Goal: Information Seeking & Learning: Learn about a topic

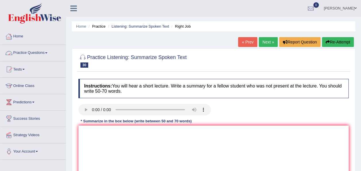
click at [47, 53] on span at bounding box center [46, 52] width 2 height 1
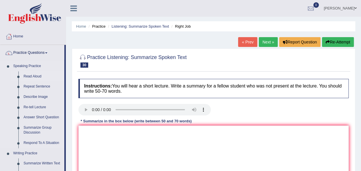
click at [38, 77] on link "Read Aloud" at bounding box center [42, 76] width 43 height 10
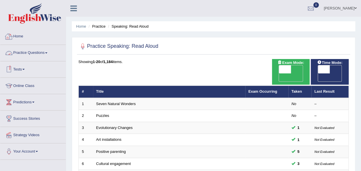
click at [20, 36] on link "Home" at bounding box center [32, 35] width 65 height 14
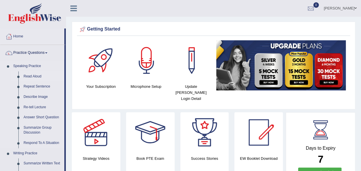
click at [32, 73] on link "Read Aloud" at bounding box center [42, 76] width 43 height 10
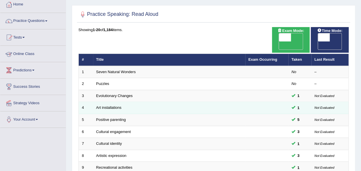
scroll to position [32, 0]
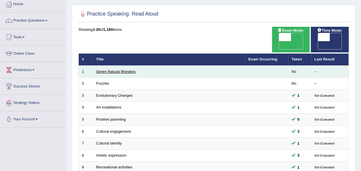
click at [119, 69] on link "Seven Natural Wonders" at bounding box center [116, 71] width 40 height 4
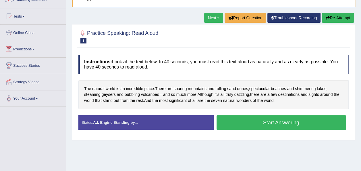
scroll to position [53, 0]
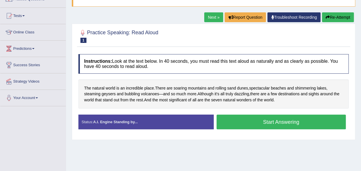
click at [275, 123] on button "Start Answering" at bounding box center [280, 121] width 129 height 15
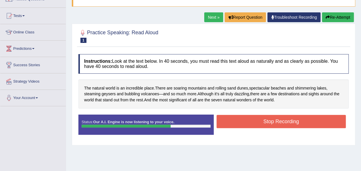
click at [275, 123] on button "Stop Recording" at bounding box center [280, 121] width 129 height 13
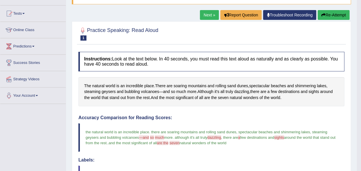
scroll to position [46, 0]
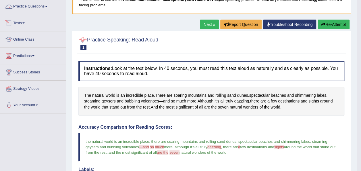
click at [46, 8] on link "Practice Questions" at bounding box center [32, 6] width 65 height 14
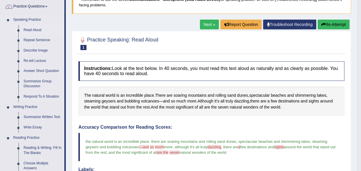
click at [37, 30] on link "Read Aloud" at bounding box center [42, 30] width 43 height 10
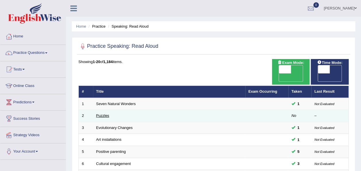
click at [104, 113] on link "Puzzles" at bounding box center [102, 115] width 13 height 4
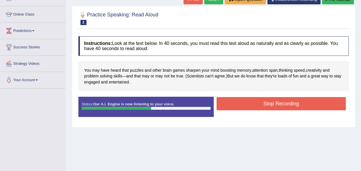
click at [265, 104] on button "Stop Recording" at bounding box center [280, 103] width 129 height 13
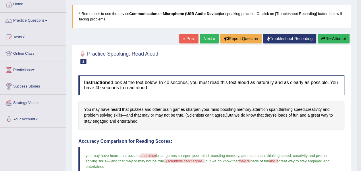
scroll to position [26, 0]
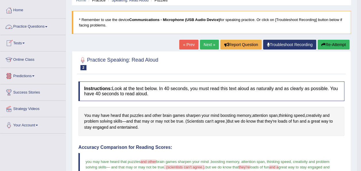
click at [47, 26] on span at bounding box center [46, 26] width 2 height 1
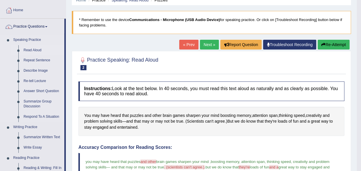
click at [36, 49] on link "Read Aloud" at bounding box center [42, 50] width 43 height 10
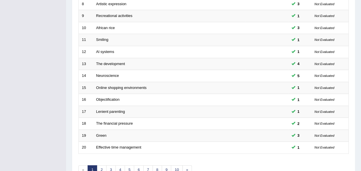
scroll to position [207, 0]
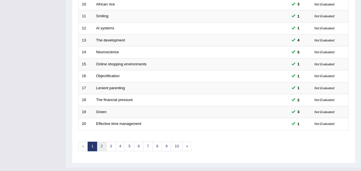
click at [102, 141] on link "2" at bounding box center [101, 145] width 9 height 9
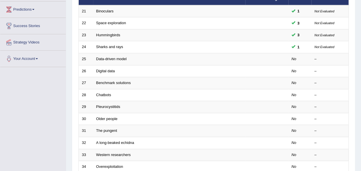
scroll to position [93, 0]
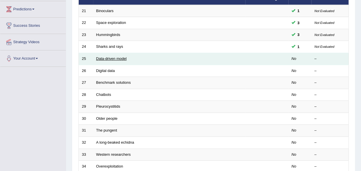
click at [104, 56] on link "Data-driven model" at bounding box center [111, 58] width 30 height 4
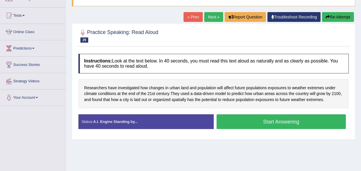
scroll to position [63, 0]
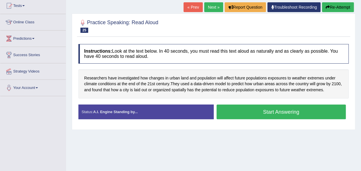
click at [267, 110] on button "Start Answering" at bounding box center [280, 111] width 129 height 15
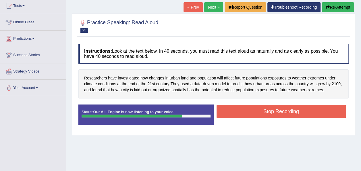
click at [267, 110] on button "Stop Recording" at bounding box center [280, 110] width 129 height 13
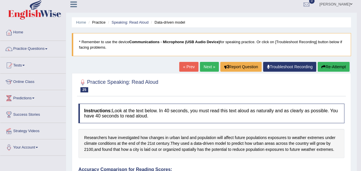
scroll to position [0, 0]
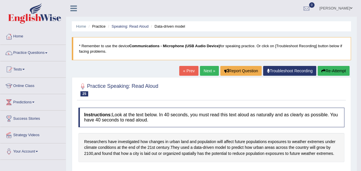
click at [208, 71] on link "Next »" at bounding box center [209, 71] width 19 height 10
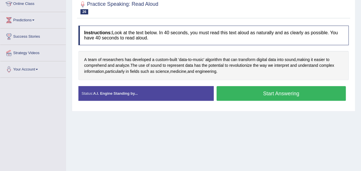
click at [274, 93] on button "Start Answering" at bounding box center [280, 93] width 129 height 15
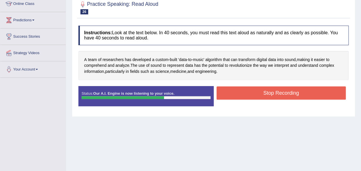
click at [274, 93] on button "Stop Recording" at bounding box center [280, 92] width 129 height 13
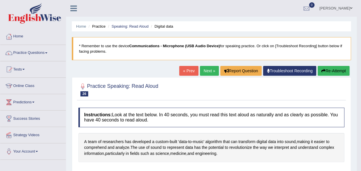
click at [206, 68] on link "Next »" at bounding box center [209, 71] width 19 height 10
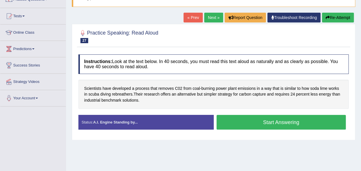
scroll to position [53, 0]
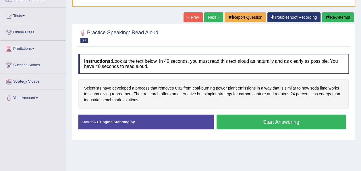
click at [238, 122] on button "Start Answering" at bounding box center [280, 121] width 129 height 15
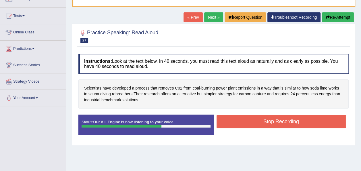
click at [238, 122] on button "Stop Recording" at bounding box center [280, 121] width 129 height 13
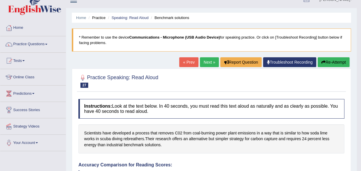
scroll to position [0, 0]
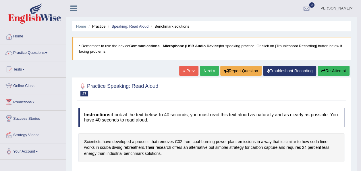
click at [207, 67] on link "Next »" at bounding box center [209, 71] width 19 height 10
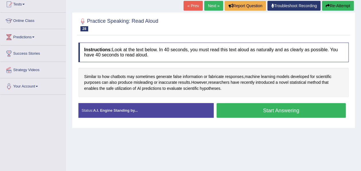
scroll to position [65, 0]
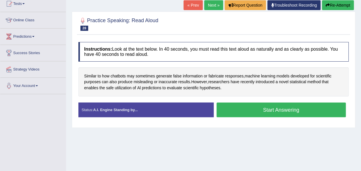
click at [271, 112] on button "Start Answering" at bounding box center [280, 109] width 129 height 15
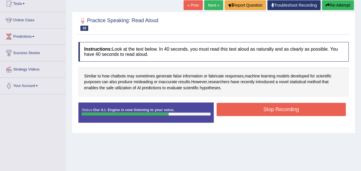
click at [271, 112] on button "Stop Recording" at bounding box center [280, 108] width 129 height 13
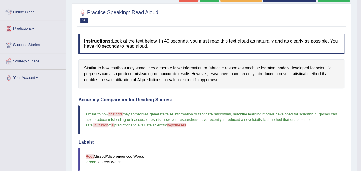
scroll to position [24, 0]
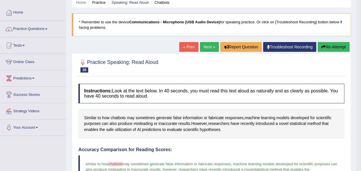
click at [211, 43] on link "Next »" at bounding box center [209, 47] width 19 height 10
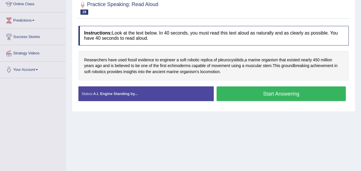
click at [278, 95] on button "Start Answering" at bounding box center [280, 93] width 129 height 15
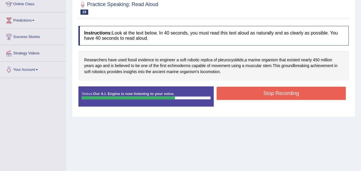
click at [278, 95] on button "Stop Recording" at bounding box center [280, 92] width 129 height 13
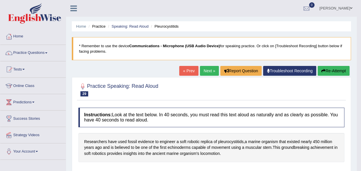
click at [206, 72] on link "Next »" at bounding box center [209, 71] width 19 height 10
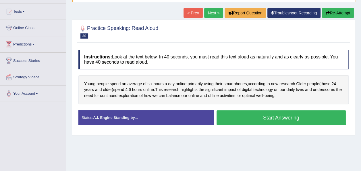
scroll to position [58, 0]
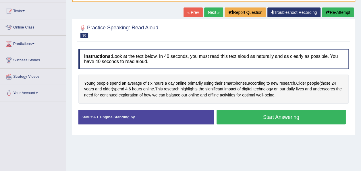
click at [272, 116] on button "Start Answering" at bounding box center [280, 116] width 129 height 15
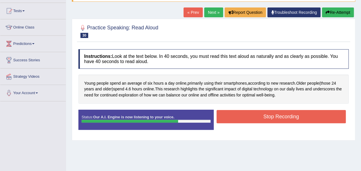
click at [272, 116] on button "Stop Recording" at bounding box center [280, 116] width 129 height 13
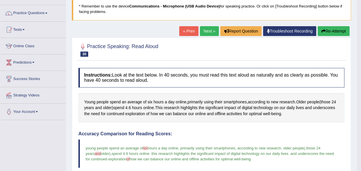
scroll to position [36, 0]
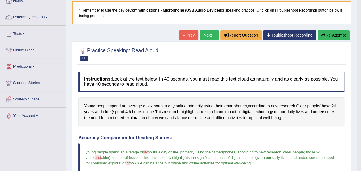
click at [208, 36] on link "Next »" at bounding box center [209, 35] width 19 height 10
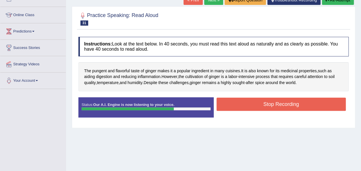
click at [258, 101] on button "Stop Recording" at bounding box center [280, 103] width 129 height 13
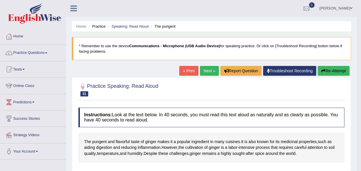
click at [210, 70] on link "Next »" at bounding box center [209, 71] width 19 height 10
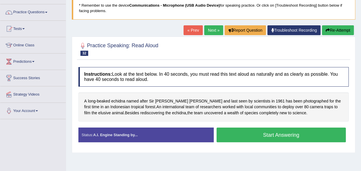
scroll to position [41, 0]
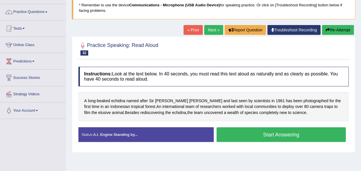
click at [267, 134] on button "Start Answering" at bounding box center [280, 134] width 129 height 15
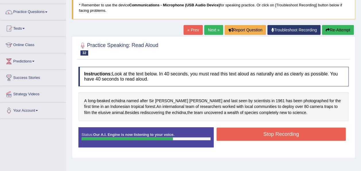
click at [267, 134] on button "Stop Recording" at bounding box center [280, 133] width 129 height 13
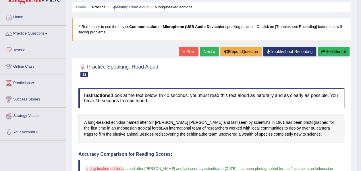
scroll to position [19, 0]
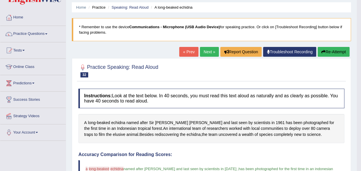
click at [330, 52] on button "Re-Attempt" at bounding box center [333, 52] width 32 height 10
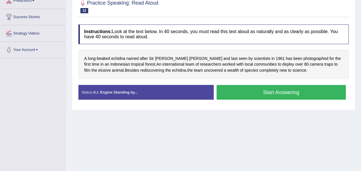
scroll to position [102, 0]
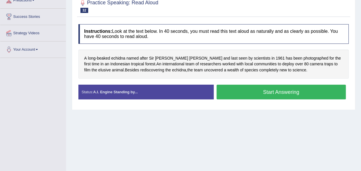
click at [275, 95] on button "Start Answering" at bounding box center [280, 91] width 129 height 15
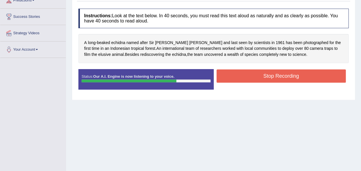
click at [286, 79] on button "Stop Recording" at bounding box center [280, 75] width 129 height 13
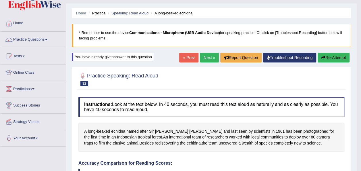
scroll to position [10, 0]
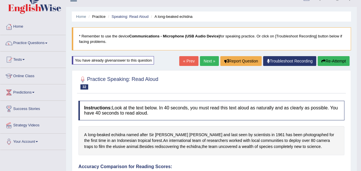
click at [210, 59] on link "Next »" at bounding box center [209, 61] width 19 height 10
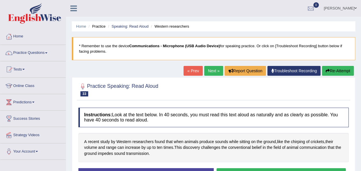
drag, startPoint x: 0, startPoint y: 0, endPoint x: 208, endPoint y: 59, distance: 215.7
click at [210, 59] on blockquote "* Remember to use the device Communications - Microphone (USB Audio Device) for…" at bounding box center [213, 48] width 283 height 23
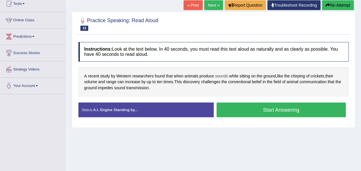
scroll to position [44, 0]
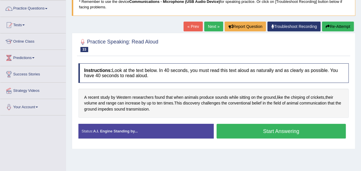
click at [248, 132] on button "Start Answering" at bounding box center [280, 130] width 129 height 15
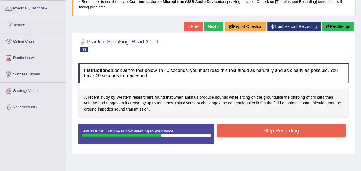
click at [248, 132] on button "Stop Recording" at bounding box center [280, 130] width 129 height 13
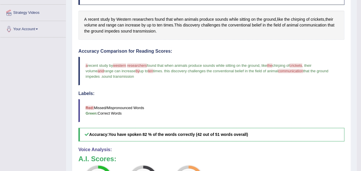
scroll to position [57, 0]
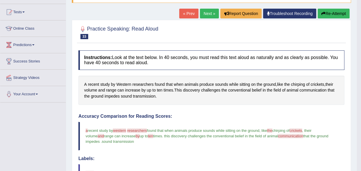
click at [208, 9] on link "Next »" at bounding box center [209, 14] width 19 height 10
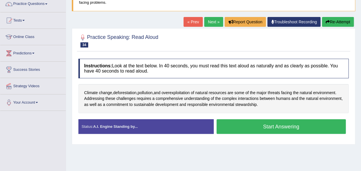
scroll to position [49, 0]
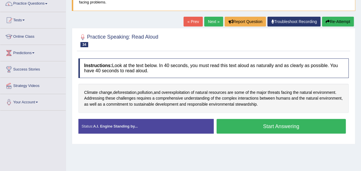
click at [300, 130] on button "Start Answering" at bounding box center [280, 126] width 129 height 15
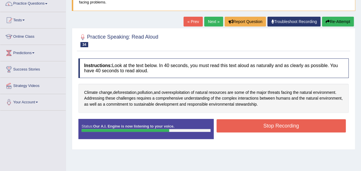
click at [300, 130] on button "Stop Recording" at bounding box center [280, 125] width 129 height 13
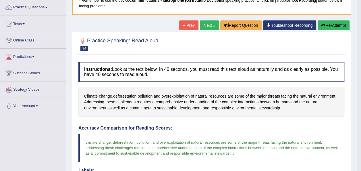
scroll to position [44, 0]
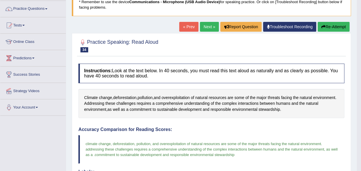
click at [206, 26] on link "Next »" at bounding box center [209, 27] width 19 height 10
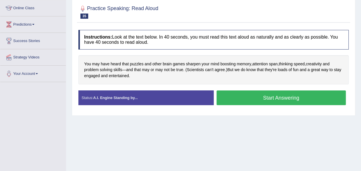
scroll to position [78, 0]
click at [254, 100] on button "Start Answering" at bounding box center [280, 97] width 129 height 15
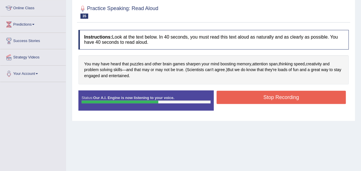
click at [254, 100] on button "Stop Recording" at bounding box center [280, 96] width 129 height 13
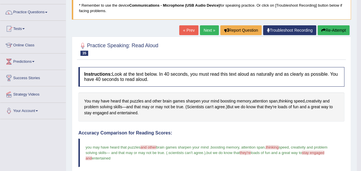
scroll to position [31, 0]
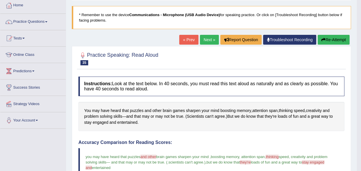
click at [208, 37] on link "Next »" at bounding box center [209, 40] width 19 height 10
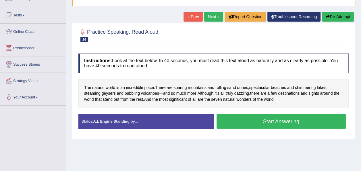
click at [272, 119] on button "Start Answering" at bounding box center [280, 121] width 129 height 15
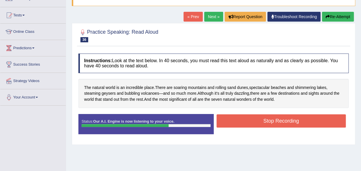
click at [272, 119] on button "Stop Recording" at bounding box center [280, 120] width 129 height 13
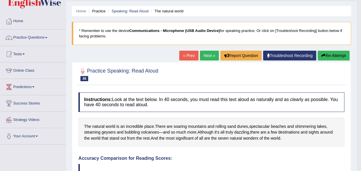
scroll to position [14, 0]
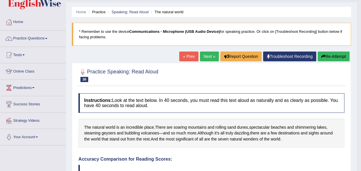
click at [211, 56] on link "Next »" at bounding box center [209, 56] width 19 height 10
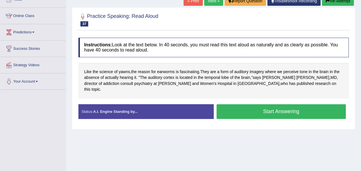
scroll to position [71, 0]
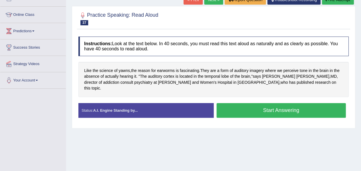
click at [235, 104] on button "Start Answering" at bounding box center [280, 110] width 129 height 15
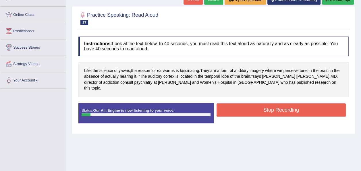
click at [235, 104] on button "Stop Recording" at bounding box center [280, 109] width 129 height 13
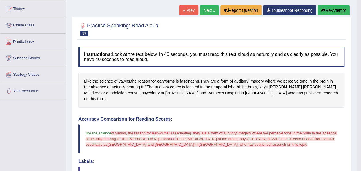
scroll to position [60, 0]
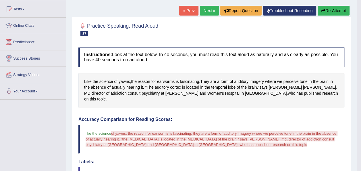
click at [326, 13] on button "Re-Attempt" at bounding box center [333, 11] width 32 height 10
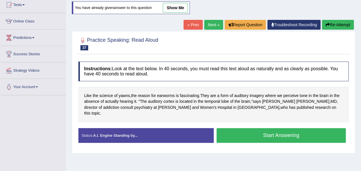
click at [268, 128] on button "Start Answering" at bounding box center [280, 135] width 129 height 15
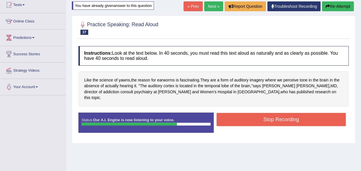
click at [272, 116] on button "Stop Recording" at bounding box center [280, 119] width 129 height 13
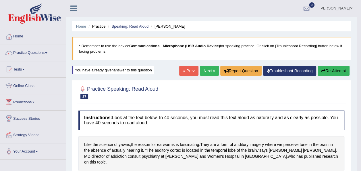
click at [208, 71] on link "Next »" at bounding box center [209, 71] width 19 height 10
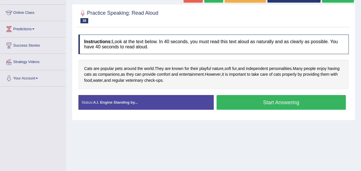
click at [271, 105] on button "Start Answering" at bounding box center [280, 102] width 129 height 15
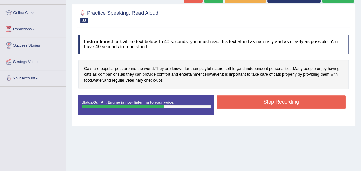
click at [271, 105] on button "Stop Recording" at bounding box center [280, 101] width 129 height 13
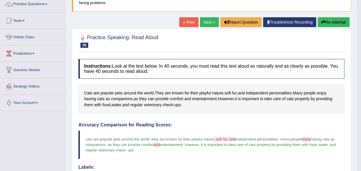
scroll to position [37, 0]
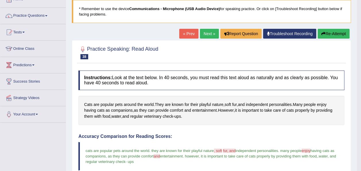
click at [210, 35] on link "Next »" at bounding box center [209, 34] width 19 height 10
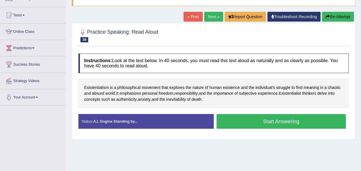
scroll to position [54, 0]
click at [254, 119] on button "Start Answering" at bounding box center [280, 121] width 129 height 15
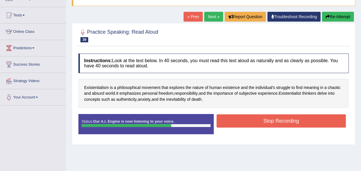
click at [254, 119] on button "Stop Recording" at bounding box center [280, 120] width 129 height 13
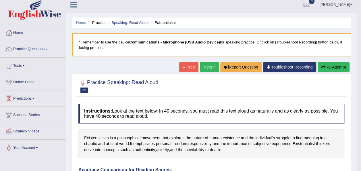
scroll to position [2, 0]
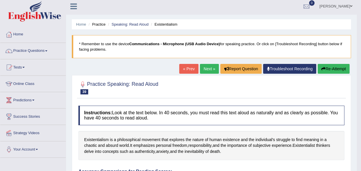
click at [201, 68] on link "Next »" at bounding box center [209, 69] width 19 height 10
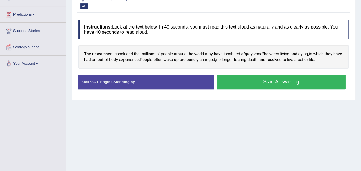
scroll to position [88, 0]
click at [252, 86] on button "Start Answering" at bounding box center [280, 81] width 129 height 15
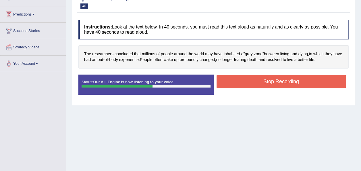
click at [251, 79] on button "Stop Recording" at bounding box center [280, 81] width 129 height 13
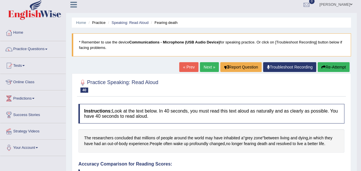
scroll to position [0, 0]
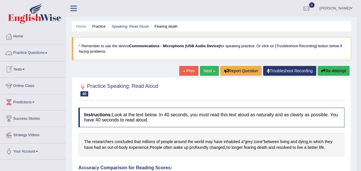
click at [47, 52] on span at bounding box center [46, 52] width 2 height 1
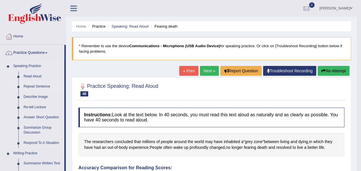
click at [40, 85] on link "Repeat Sentence" at bounding box center [42, 86] width 43 height 10
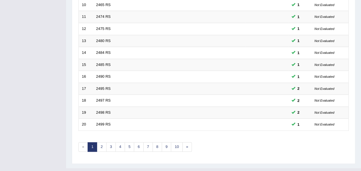
scroll to position [207, 0]
click at [102, 141] on link "2" at bounding box center [101, 145] width 9 height 9
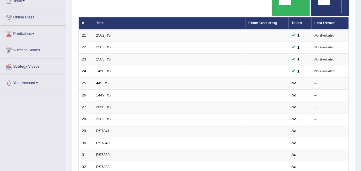
scroll to position [69, 0]
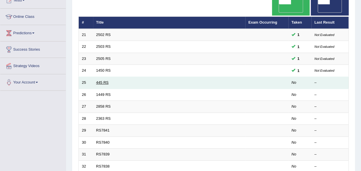
click at [102, 80] on link "445 RS" at bounding box center [102, 82] width 12 height 4
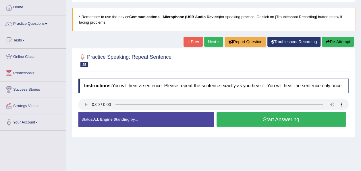
scroll to position [29, 0]
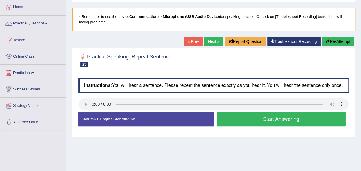
click at [254, 117] on button "Start Answering" at bounding box center [280, 118] width 129 height 15
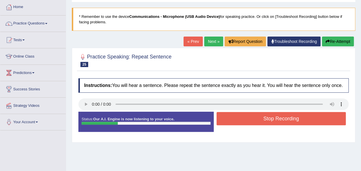
click at [260, 120] on button "Stop Recording" at bounding box center [280, 118] width 129 height 13
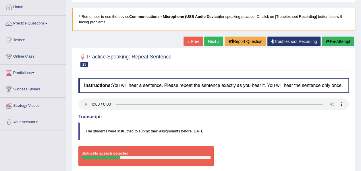
click at [336, 39] on button "Re-Attempt" at bounding box center [338, 41] width 32 height 10
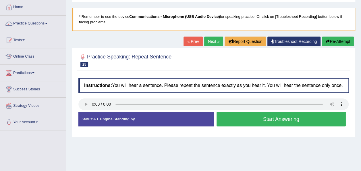
click at [259, 118] on button "Start Answering" at bounding box center [280, 118] width 129 height 15
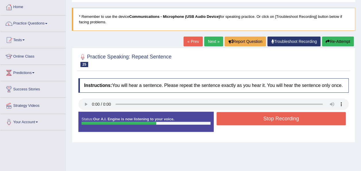
click at [259, 118] on button "Stop Recording" at bounding box center [280, 118] width 129 height 13
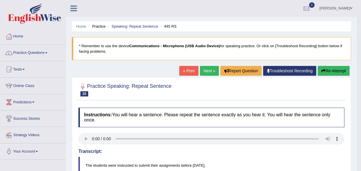
click at [204, 68] on link "Next »" at bounding box center [209, 71] width 19 height 10
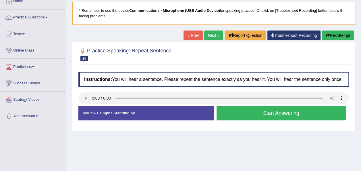
click at [275, 111] on button "Start Answering" at bounding box center [280, 112] width 129 height 15
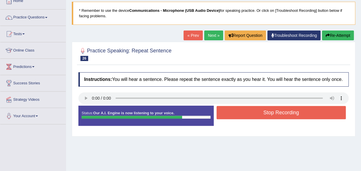
click at [275, 111] on button "Stop Recording" at bounding box center [280, 112] width 129 height 13
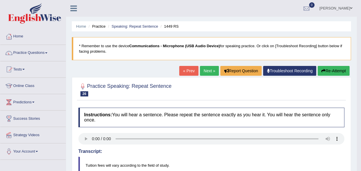
click at [204, 73] on link "Next »" at bounding box center [209, 71] width 19 height 10
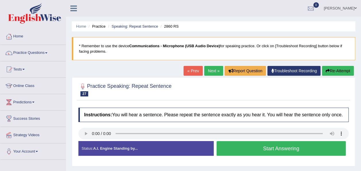
scroll to position [34, 0]
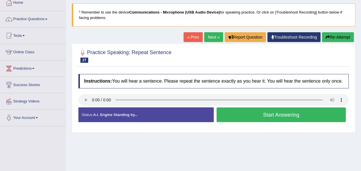
click at [274, 114] on button "Start Answering" at bounding box center [280, 114] width 129 height 15
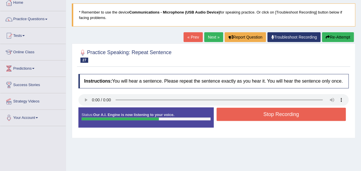
click at [274, 114] on button "Stop Recording" at bounding box center [280, 113] width 129 height 13
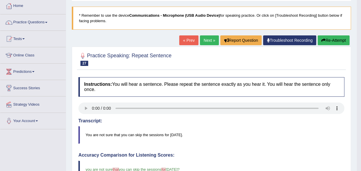
scroll to position [0, 0]
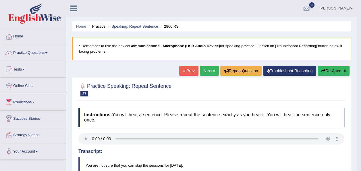
click at [209, 68] on link "Next »" at bounding box center [209, 71] width 19 height 10
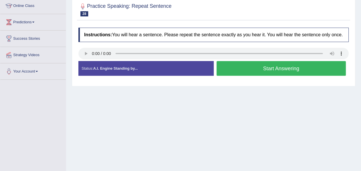
click at [250, 70] on button "Start Answering" at bounding box center [280, 68] width 129 height 15
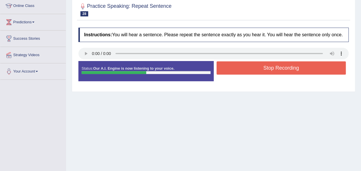
click at [250, 70] on button "Stop Recording" at bounding box center [280, 67] width 129 height 13
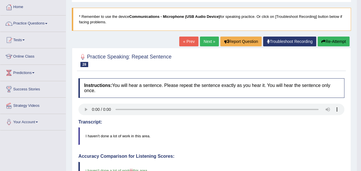
scroll to position [24, 0]
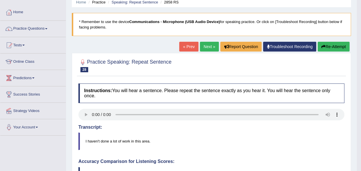
click at [209, 45] on link "Next »" at bounding box center [209, 47] width 19 height 10
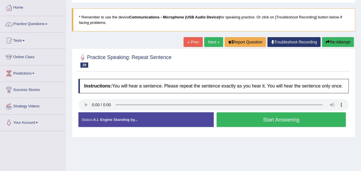
click at [248, 121] on button "Start Answering" at bounding box center [280, 119] width 129 height 15
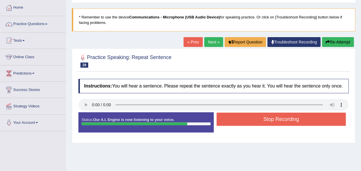
click at [332, 38] on button "Re-Attempt" at bounding box center [338, 42] width 32 height 10
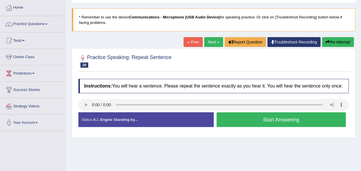
click at [233, 120] on button "Start Answering" at bounding box center [280, 119] width 129 height 15
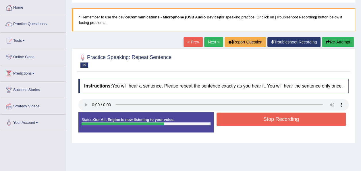
click at [233, 120] on button "Stop Recording" at bounding box center [280, 118] width 129 height 13
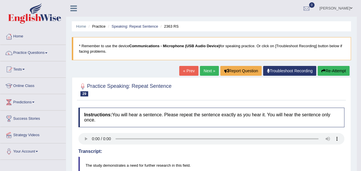
click at [208, 72] on link "Next »" at bounding box center [209, 71] width 19 height 10
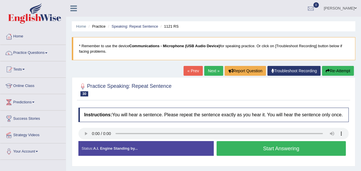
click at [214, 67] on link "Next »" at bounding box center [213, 71] width 19 height 10
click at [260, 145] on button "Start Answering" at bounding box center [280, 148] width 129 height 15
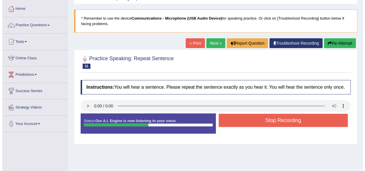
scroll to position [28, 0]
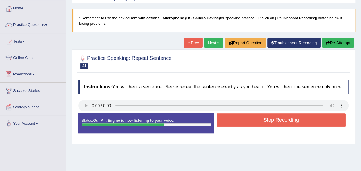
click at [261, 121] on button "Stop Recording" at bounding box center [280, 119] width 129 height 13
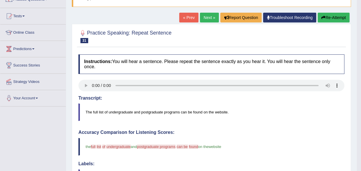
scroll to position [52, 0]
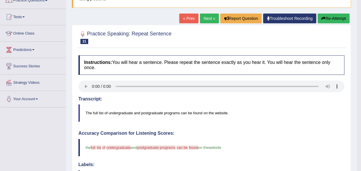
click at [208, 20] on link "Next »" at bounding box center [209, 18] width 19 height 10
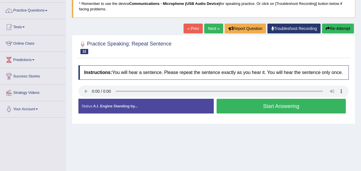
scroll to position [44, 0]
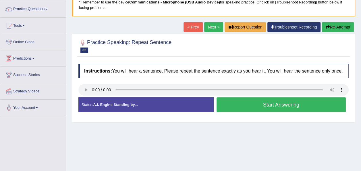
click at [247, 102] on button "Start Answering" at bounding box center [280, 104] width 129 height 15
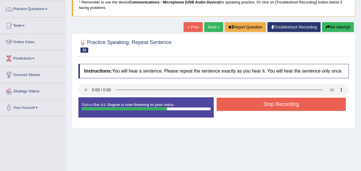
click at [247, 102] on button "Stop Recording" at bounding box center [280, 103] width 129 height 13
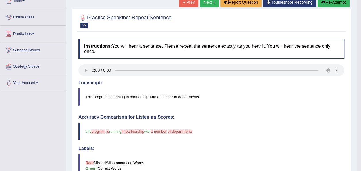
scroll to position [0, 0]
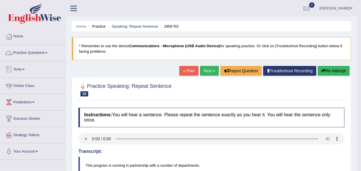
click at [48, 53] on link "Practice Questions" at bounding box center [32, 52] width 65 height 14
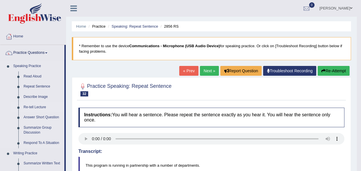
click at [39, 106] on link "Re-tell Lecture" at bounding box center [42, 107] width 43 height 10
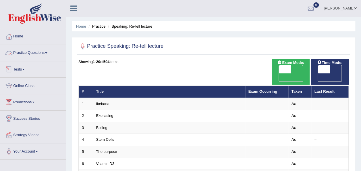
click at [47, 52] on link "Practice Questions" at bounding box center [32, 52] width 65 height 14
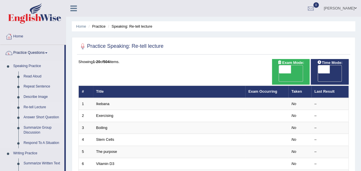
click at [48, 116] on link "Answer Short Question" at bounding box center [42, 117] width 43 height 10
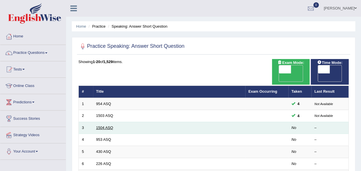
click at [110, 125] on link "1504 ASQ" at bounding box center [104, 127] width 17 height 4
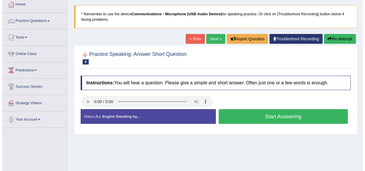
scroll to position [35, 0]
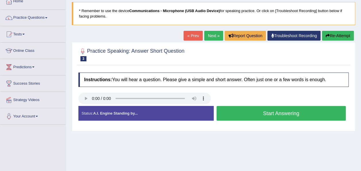
click at [261, 116] on button "Start Answering" at bounding box center [280, 113] width 129 height 15
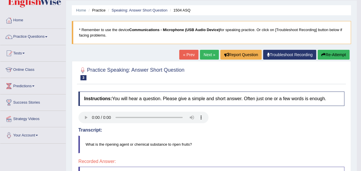
scroll to position [16, 0]
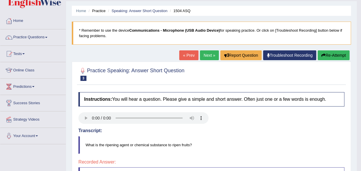
click at [209, 53] on link "Next »" at bounding box center [209, 55] width 19 height 10
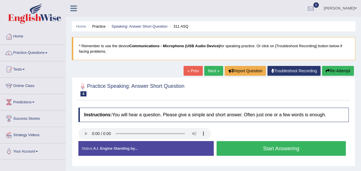
click at [251, 153] on button "Start Answering" at bounding box center [280, 148] width 129 height 15
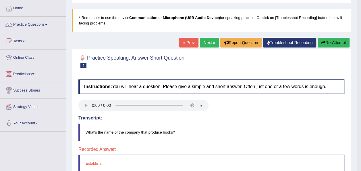
scroll to position [25, 0]
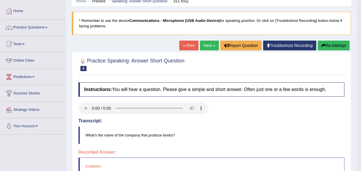
click at [335, 43] on button "Re-Attempt" at bounding box center [333, 45] width 32 height 10
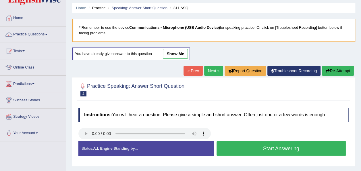
click at [265, 146] on button "Start Answering" at bounding box center [280, 148] width 129 height 15
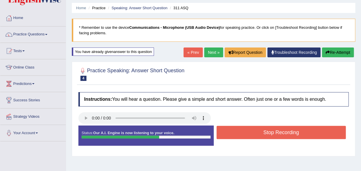
click at [265, 134] on button "Stop Recording" at bounding box center [280, 131] width 129 height 13
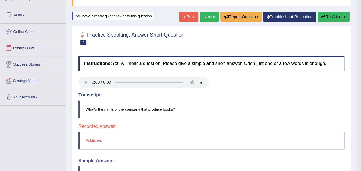
scroll to position [19, 0]
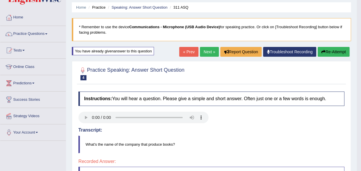
click at [212, 47] on link "Next »" at bounding box center [209, 52] width 19 height 10
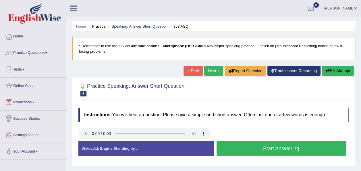
click at [282, 149] on button "Start Answering" at bounding box center [280, 148] width 129 height 15
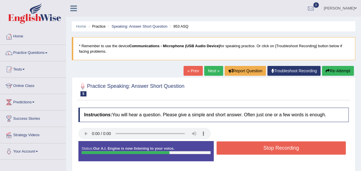
click at [282, 149] on button "Stop Recording" at bounding box center [280, 147] width 129 height 13
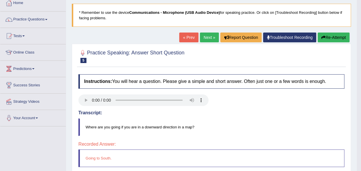
scroll to position [33, 0]
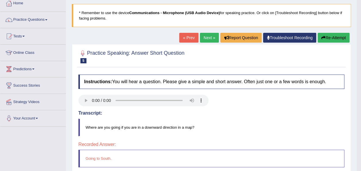
click at [329, 37] on button "Re-Attempt" at bounding box center [333, 38] width 32 height 10
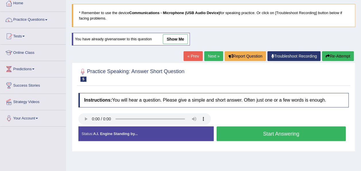
click at [266, 132] on button "Start Answering" at bounding box center [280, 133] width 129 height 15
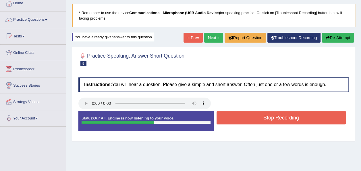
click at [264, 119] on button "Stop Recording" at bounding box center [280, 117] width 129 height 13
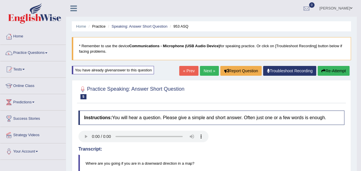
click at [209, 70] on link "Next »" at bounding box center [209, 71] width 19 height 10
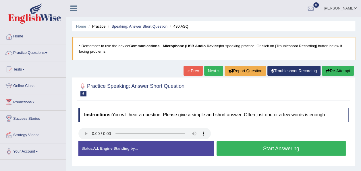
click at [267, 148] on button "Start Answering" at bounding box center [280, 148] width 129 height 15
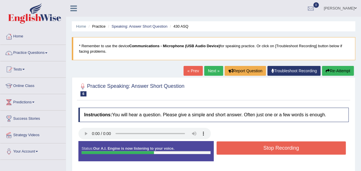
click at [267, 148] on button "Stop Recording" at bounding box center [280, 147] width 129 height 13
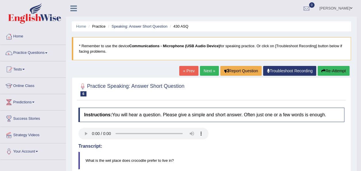
click at [212, 68] on link "Next »" at bounding box center [209, 71] width 19 height 10
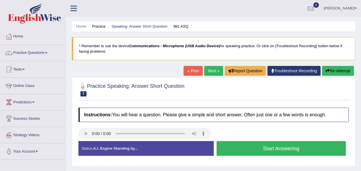
click at [268, 148] on button "Start Answering" at bounding box center [280, 148] width 129 height 15
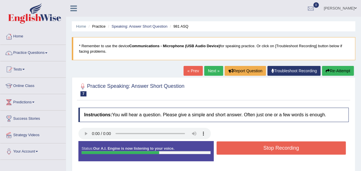
click at [268, 148] on button "Stop Recording" at bounding box center [280, 147] width 129 height 13
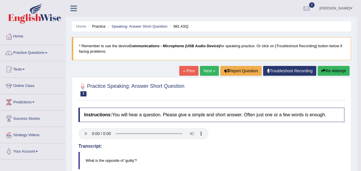
click at [212, 70] on link "Next »" at bounding box center [209, 71] width 19 height 10
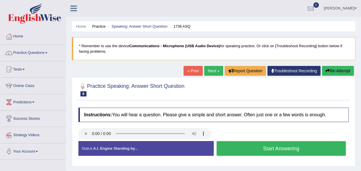
click at [260, 151] on button "Start Answering" at bounding box center [280, 148] width 129 height 15
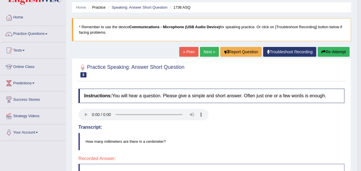
scroll to position [18, 0]
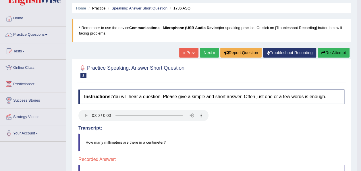
click at [334, 52] on button "Re-Attempt" at bounding box center [333, 53] width 32 height 10
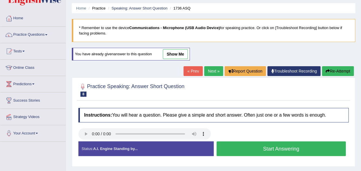
click at [247, 148] on button "Start Answering" at bounding box center [280, 148] width 129 height 15
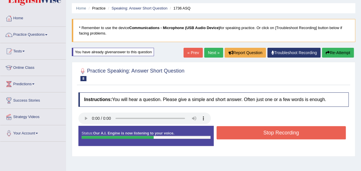
click at [250, 129] on button "Stop Recording" at bounding box center [280, 132] width 129 height 13
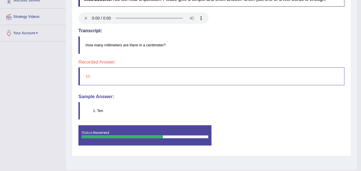
scroll to position [118, 0]
click at [137, 130] on div "Status: Incorrect" at bounding box center [144, 135] width 133 height 20
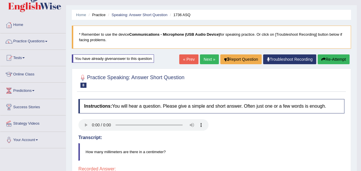
scroll to position [11, 0]
click at [210, 59] on link "Next »" at bounding box center [209, 60] width 19 height 10
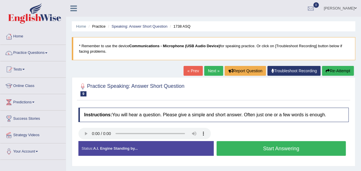
click at [288, 144] on button "Start Answering" at bounding box center [280, 148] width 129 height 15
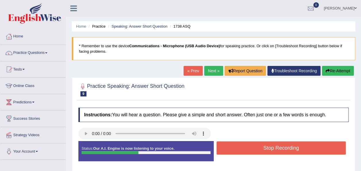
click at [265, 147] on button "Stop Recording" at bounding box center [280, 147] width 129 height 13
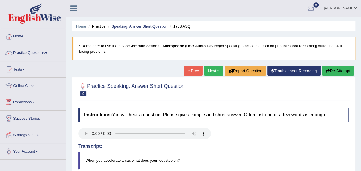
click at [337, 71] on button "Re-Attempt" at bounding box center [338, 71] width 32 height 10
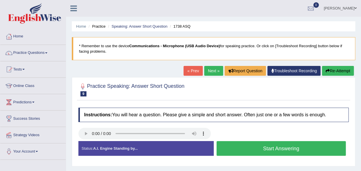
click at [275, 144] on button "Start Answering" at bounding box center [280, 148] width 129 height 15
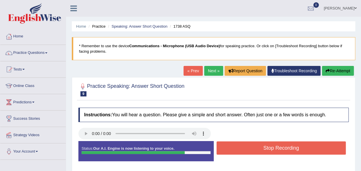
click at [275, 144] on button "Stop Recording" at bounding box center [280, 147] width 129 height 13
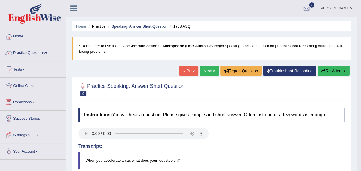
click at [328, 71] on button "Re-Attempt" at bounding box center [333, 71] width 32 height 10
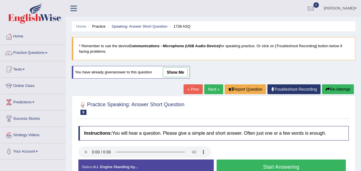
click at [213, 90] on link "Next »" at bounding box center [213, 89] width 19 height 10
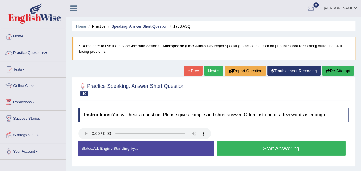
click at [257, 147] on button "Start Answering" at bounding box center [280, 148] width 129 height 15
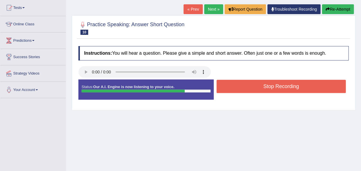
scroll to position [62, 0]
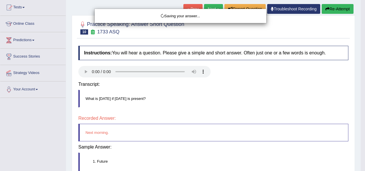
click at [268, 84] on div "Saving your answer..." at bounding box center [182, 85] width 365 height 171
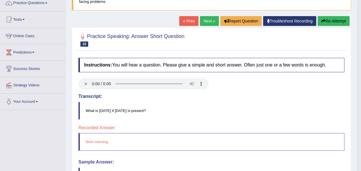
scroll to position [49, 0]
click at [210, 21] on link "Next »" at bounding box center [209, 21] width 19 height 10
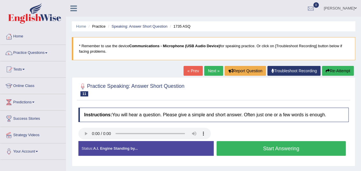
click at [258, 150] on button "Start Answering" at bounding box center [280, 148] width 129 height 15
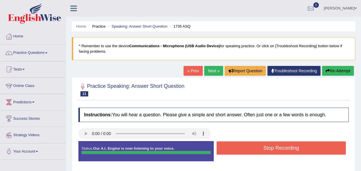
click at [258, 150] on button "Stop Recording" at bounding box center [280, 147] width 129 height 13
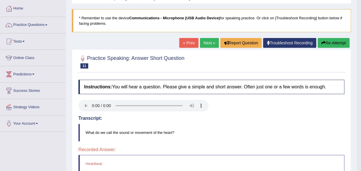
scroll to position [28, 0]
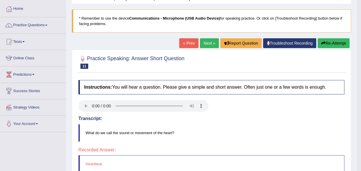
click at [207, 43] on link "Next »" at bounding box center [209, 43] width 19 height 10
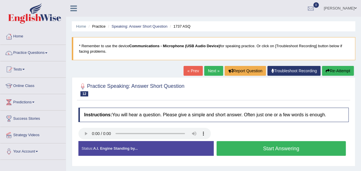
click at [276, 150] on button "Start Answering" at bounding box center [280, 148] width 129 height 15
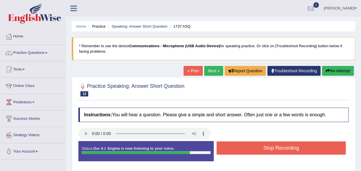
click at [276, 150] on button "Stop Recording" at bounding box center [280, 147] width 129 height 13
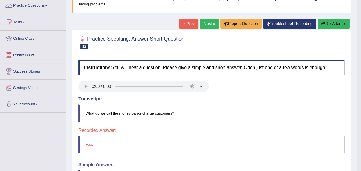
scroll to position [44, 0]
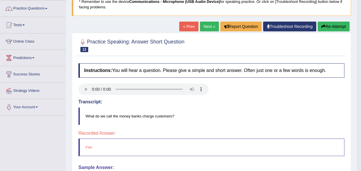
click at [208, 27] on link "Next »" at bounding box center [209, 27] width 19 height 10
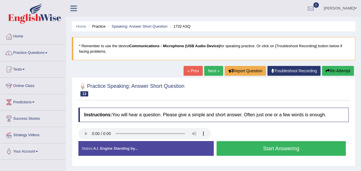
click at [243, 147] on button "Start Answering" at bounding box center [280, 148] width 129 height 15
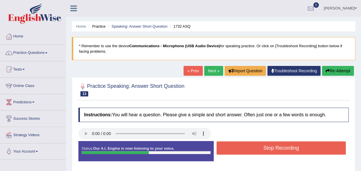
click at [243, 147] on button "Stop Recording" at bounding box center [280, 147] width 129 height 13
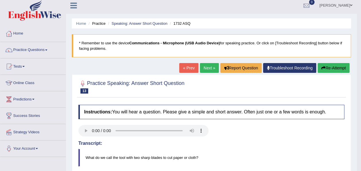
scroll to position [1, 0]
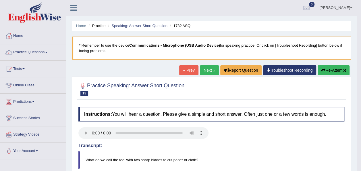
click at [208, 72] on link "Next »" at bounding box center [209, 70] width 19 height 10
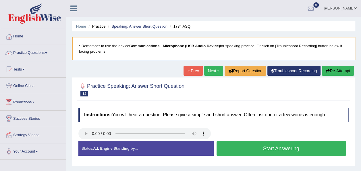
click at [254, 149] on button "Start Answering" at bounding box center [280, 148] width 129 height 15
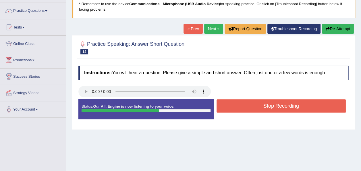
scroll to position [42, 0]
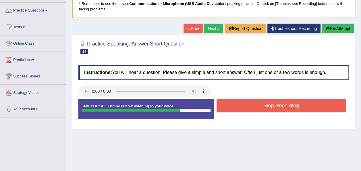
click at [233, 106] on button "Stop Recording" at bounding box center [280, 105] width 129 height 13
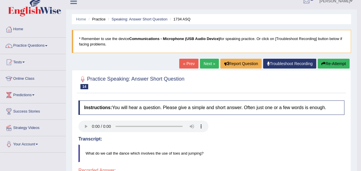
scroll to position [6, 0]
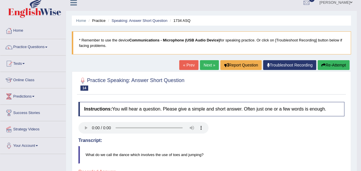
click at [208, 64] on link "Next »" at bounding box center [209, 65] width 19 height 10
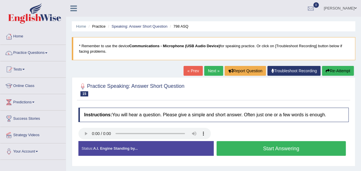
click at [244, 149] on button "Start Answering" at bounding box center [280, 148] width 129 height 15
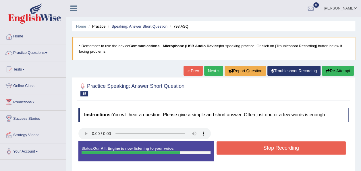
click at [244, 149] on button "Stop Recording" at bounding box center [280, 147] width 129 height 13
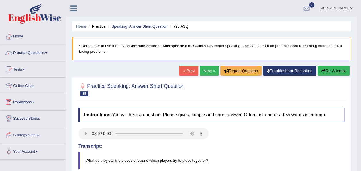
click at [206, 67] on link "Next »" at bounding box center [209, 71] width 19 height 10
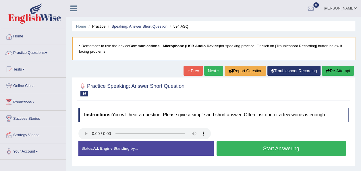
click at [281, 148] on button "Start Answering" at bounding box center [280, 148] width 129 height 15
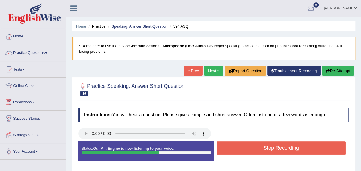
click at [281, 148] on button "Stop Recording" at bounding box center [280, 147] width 129 height 13
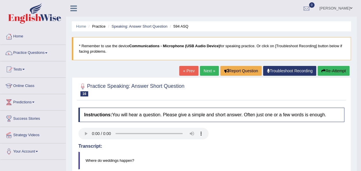
click at [208, 70] on link "Next »" at bounding box center [209, 71] width 19 height 10
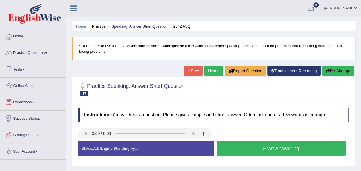
click at [274, 149] on button "Start Answering" at bounding box center [280, 148] width 129 height 15
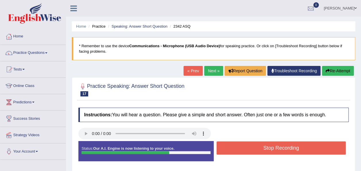
click at [274, 149] on button "Stop Recording" at bounding box center [280, 147] width 129 height 13
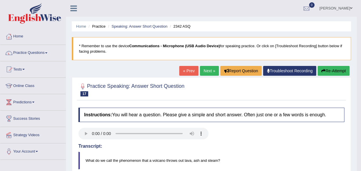
click at [206, 73] on link "Next »" at bounding box center [209, 71] width 19 height 10
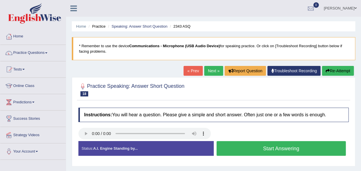
click at [234, 149] on button "Start Answering" at bounding box center [280, 148] width 129 height 15
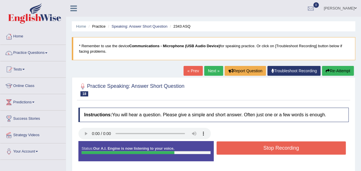
click at [234, 149] on button "Stop Recording" at bounding box center [280, 147] width 129 height 13
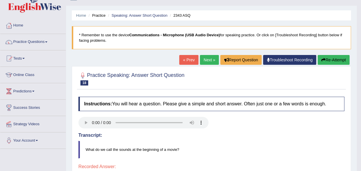
scroll to position [9, 0]
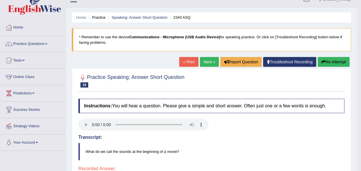
click at [212, 61] on link "Next »" at bounding box center [209, 62] width 19 height 10
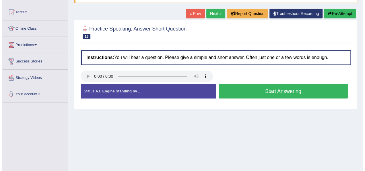
scroll to position [50, 0]
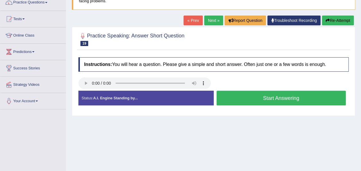
click at [238, 99] on button "Start Answering" at bounding box center [280, 97] width 129 height 15
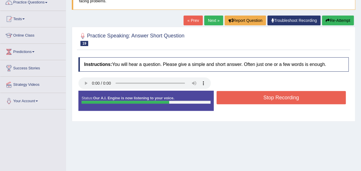
click at [213, 95] on div "Status: Our A.I. Engine is now listening to your voice." at bounding box center [145, 100] width 135 height 20
click at [228, 101] on button "Stop Recording" at bounding box center [280, 97] width 129 height 13
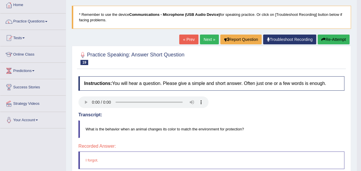
scroll to position [28, 0]
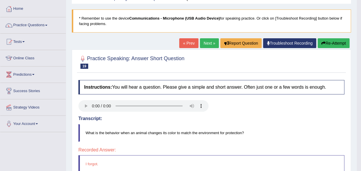
click at [208, 45] on link "Next »" at bounding box center [209, 43] width 19 height 10
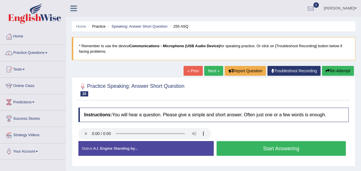
click at [246, 152] on button "Start Answering" at bounding box center [280, 148] width 129 height 15
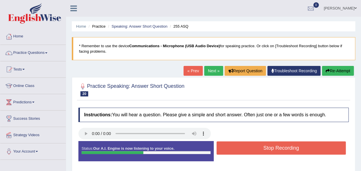
click at [246, 152] on button "Stop Recording" at bounding box center [280, 147] width 129 height 13
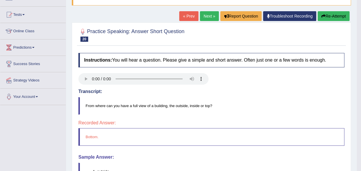
scroll to position [54, 0]
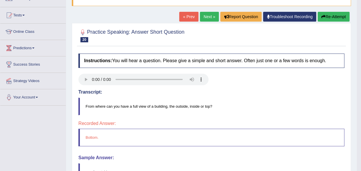
click at [207, 18] on link "Next »" at bounding box center [209, 17] width 19 height 10
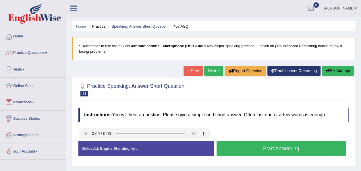
click at [252, 148] on button "Start Answering" at bounding box center [280, 148] width 129 height 15
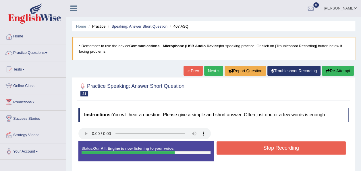
click at [252, 148] on button "Stop Recording" at bounding box center [280, 147] width 129 height 13
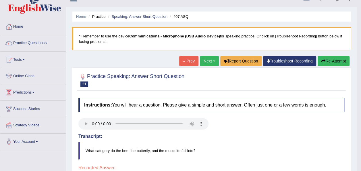
scroll to position [9, 0]
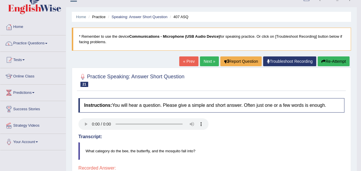
click at [202, 64] on link "Next »" at bounding box center [209, 61] width 19 height 10
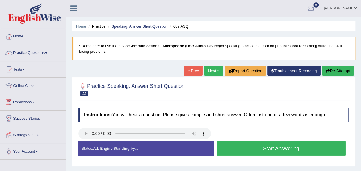
click at [233, 154] on button "Start Answering" at bounding box center [280, 148] width 129 height 15
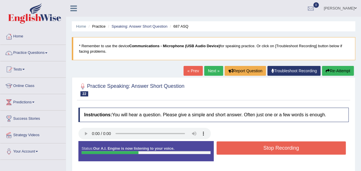
click at [233, 154] on div "Stop Recording" at bounding box center [281, 148] width 135 height 15
click at [243, 148] on button "Stop Recording" at bounding box center [280, 147] width 129 height 13
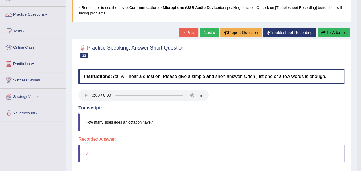
scroll to position [34, 0]
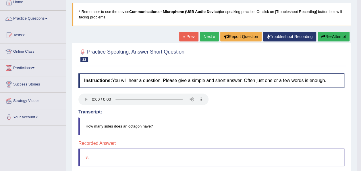
click at [207, 35] on link "Next »" at bounding box center [209, 37] width 19 height 10
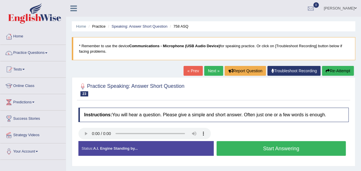
click at [245, 150] on button "Start Answering" at bounding box center [280, 148] width 129 height 15
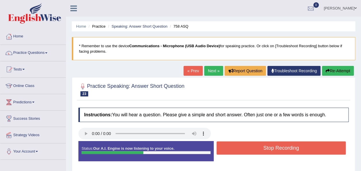
click at [245, 150] on button "Stop Recording" at bounding box center [280, 147] width 129 height 13
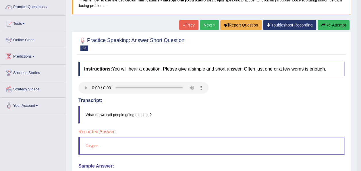
scroll to position [45, 0]
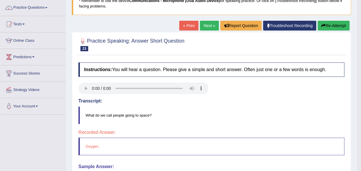
click at [208, 28] on link "Next »" at bounding box center [209, 26] width 19 height 10
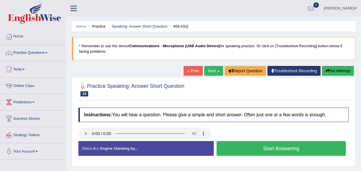
click at [271, 147] on button "Start Answering" at bounding box center [280, 148] width 129 height 15
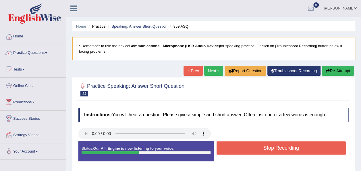
click at [271, 147] on button "Stop Recording" at bounding box center [280, 147] width 129 height 13
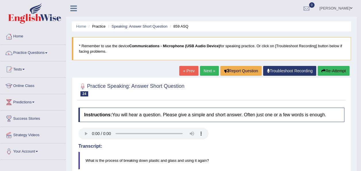
click at [212, 68] on link "Next »" at bounding box center [209, 71] width 19 height 10
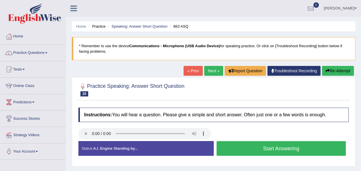
click at [255, 149] on button "Start Answering" at bounding box center [280, 148] width 129 height 15
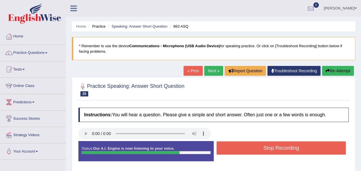
click at [255, 149] on button "Stop Recording" at bounding box center [280, 147] width 129 height 13
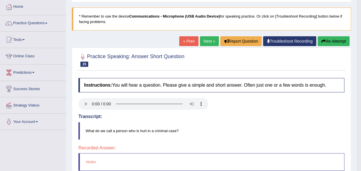
scroll to position [29, 0]
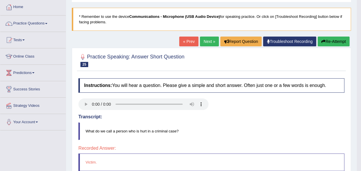
click at [206, 40] on link "Next »" at bounding box center [209, 41] width 19 height 10
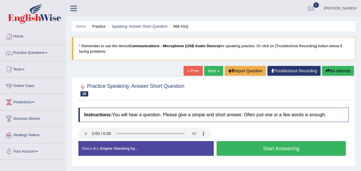
click at [247, 152] on button "Start Answering" at bounding box center [280, 148] width 129 height 15
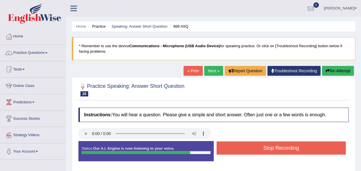
click at [259, 146] on button "Stop Recording" at bounding box center [280, 147] width 129 height 13
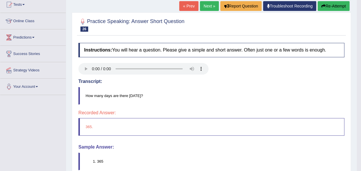
scroll to position [65, 0]
click at [206, 7] on link "Next »" at bounding box center [209, 6] width 19 height 10
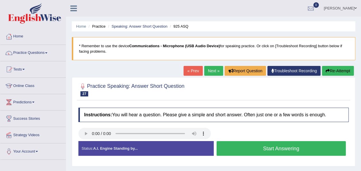
click at [256, 146] on button "Start Answering" at bounding box center [280, 148] width 129 height 15
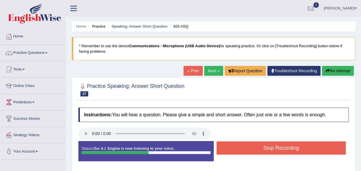
click at [256, 146] on button "Stop Recording" at bounding box center [280, 147] width 129 height 13
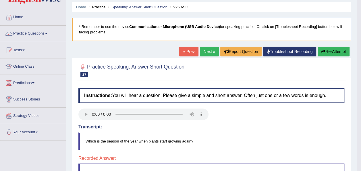
scroll to position [19, 0]
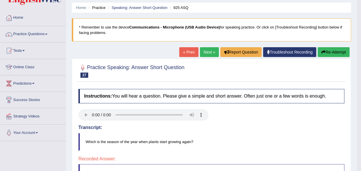
click at [207, 47] on link "Next »" at bounding box center [209, 52] width 19 height 10
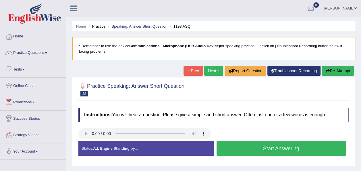
click at [275, 146] on button "Start Answering" at bounding box center [280, 148] width 129 height 15
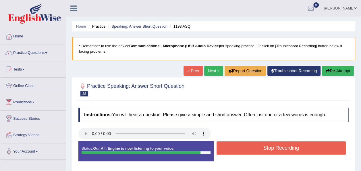
click at [275, 146] on button "Stop Recording" at bounding box center [280, 147] width 129 height 13
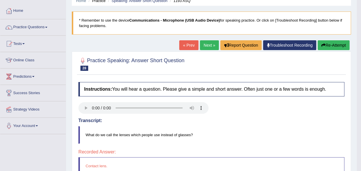
scroll to position [25, 0]
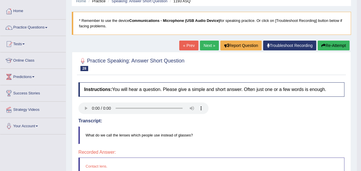
click at [209, 47] on link "Next »" at bounding box center [209, 45] width 19 height 10
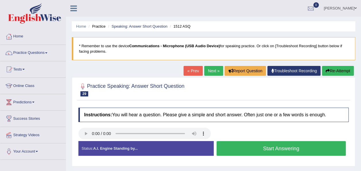
click at [267, 142] on button "Start Answering" at bounding box center [280, 148] width 129 height 15
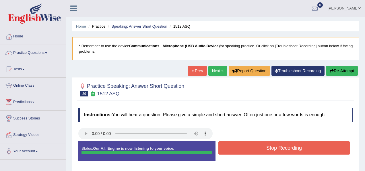
click at [246, 149] on div "Instructions: You will hear a question. Please give a simple and short answer. …" at bounding box center [215, 136] width 277 height 64
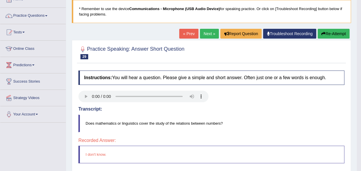
scroll to position [37, 0]
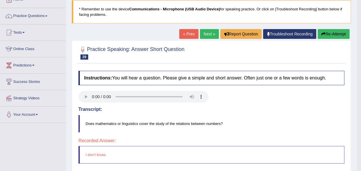
click at [209, 33] on link "Next »" at bounding box center [209, 34] width 19 height 10
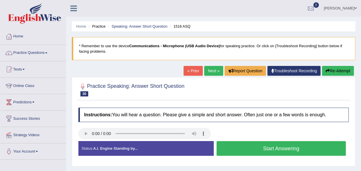
click at [242, 149] on button "Start Answering" at bounding box center [280, 148] width 129 height 15
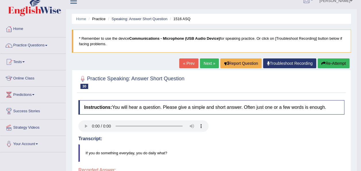
scroll to position [5, 0]
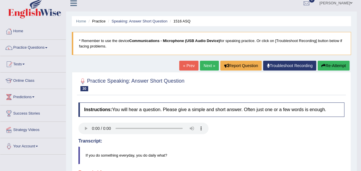
click at [206, 62] on link "Next »" at bounding box center [209, 66] width 19 height 10
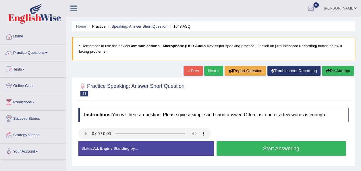
click at [243, 152] on button "Start Answering" at bounding box center [280, 148] width 129 height 15
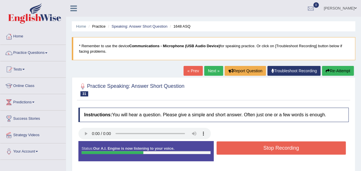
click at [243, 152] on button "Stop Recording" at bounding box center [280, 147] width 129 height 13
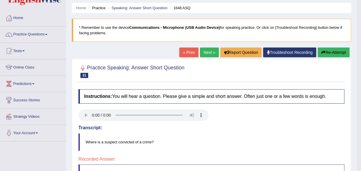
scroll to position [16, 0]
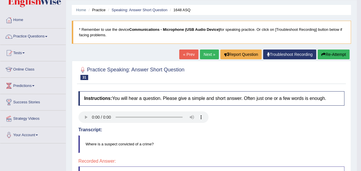
click at [206, 55] on link "Next »" at bounding box center [209, 54] width 19 height 10
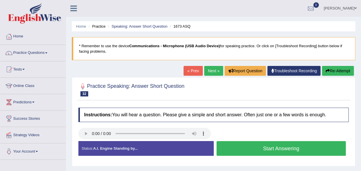
click at [237, 148] on button "Start Answering" at bounding box center [280, 148] width 129 height 15
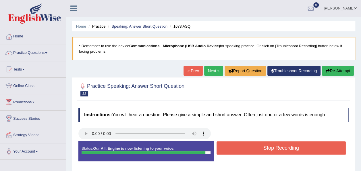
click at [237, 148] on button "Stop Recording" at bounding box center [280, 147] width 129 height 13
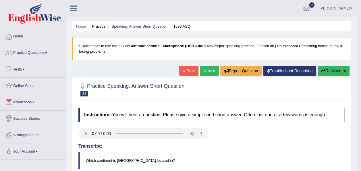
click at [208, 66] on link "Next »" at bounding box center [209, 71] width 19 height 10
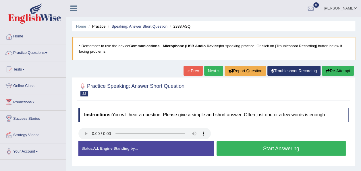
click at [266, 153] on button "Start Answering" at bounding box center [280, 148] width 129 height 15
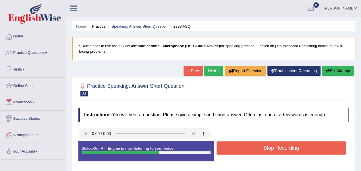
click at [263, 151] on button "Stop Recording" at bounding box center [280, 147] width 129 height 13
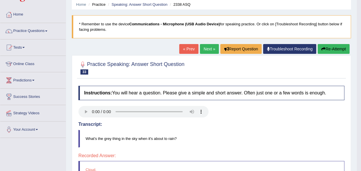
scroll to position [21, 0]
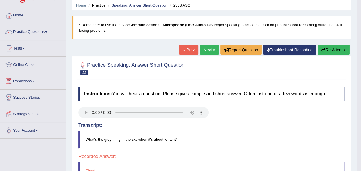
click at [208, 50] on link "Next »" at bounding box center [209, 50] width 19 height 10
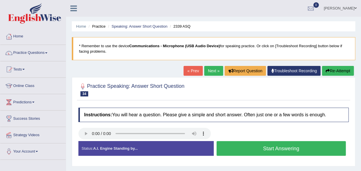
click at [247, 147] on button "Start Answering" at bounding box center [280, 148] width 129 height 15
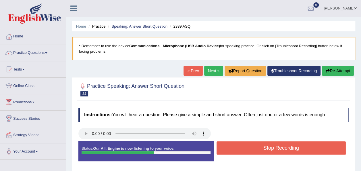
click at [247, 147] on button "Stop Recording" at bounding box center [280, 147] width 129 height 13
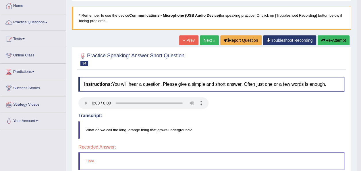
scroll to position [27, 0]
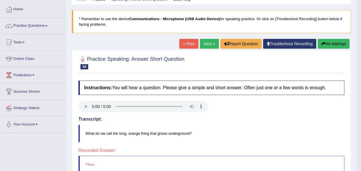
click at [203, 45] on link "Next »" at bounding box center [209, 44] width 19 height 10
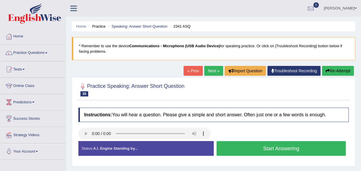
click at [225, 147] on button "Start Answering" at bounding box center [280, 148] width 129 height 15
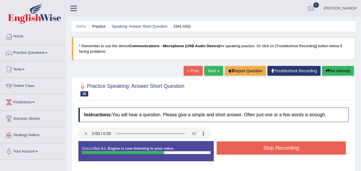
click at [225, 147] on button "Stop Recording" at bounding box center [280, 147] width 129 height 13
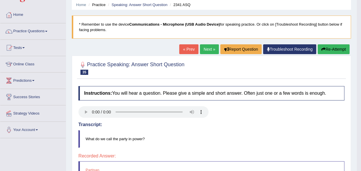
scroll to position [21, 0]
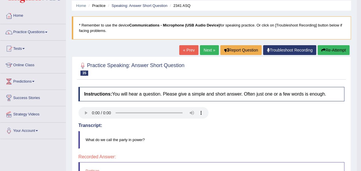
click at [208, 51] on link "Next »" at bounding box center [209, 50] width 19 height 10
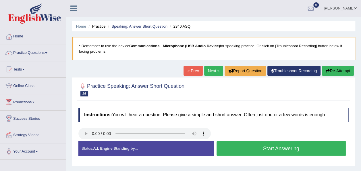
click at [280, 146] on button "Start Answering" at bounding box center [280, 148] width 129 height 15
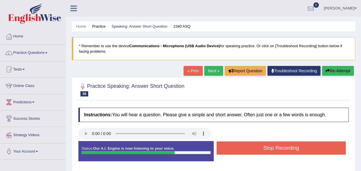
click at [280, 146] on button "Stop Recording" at bounding box center [280, 147] width 129 height 13
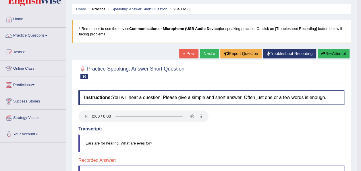
scroll to position [16, 0]
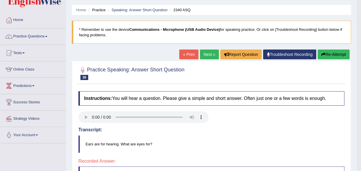
click at [205, 57] on link "Next »" at bounding box center [209, 54] width 19 height 10
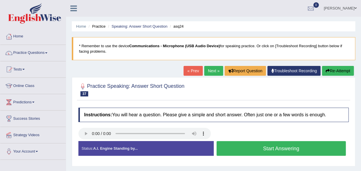
click at [236, 142] on button "Start Answering" at bounding box center [280, 148] width 129 height 15
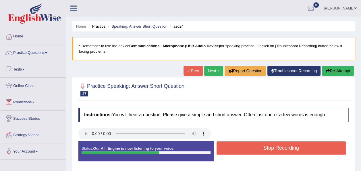
click at [232, 150] on button "Stop Recording" at bounding box center [280, 147] width 129 height 13
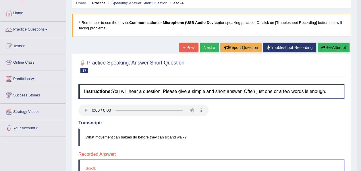
scroll to position [18, 0]
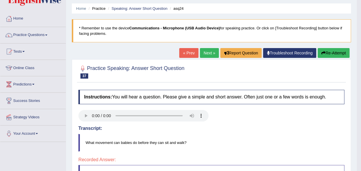
click at [208, 57] on link "Next »" at bounding box center [209, 53] width 19 height 10
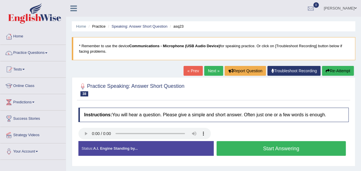
click at [255, 145] on button "Start Answering" at bounding box center [280, 148] width 129 height 15
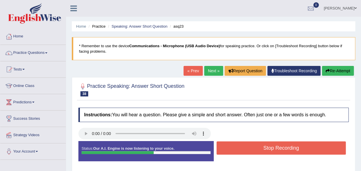
click at [255, 145] on button "Stop Recording" at bounding box center [280, 147] width 129 height 13
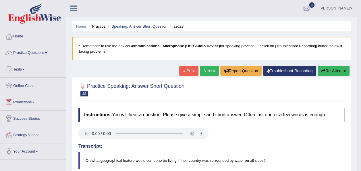
click at [204, 70] on link "Next »" at bounding box center [209, 71] width 19 height 10
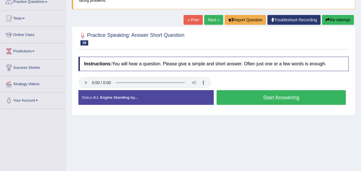
scroll to position [51, 0]
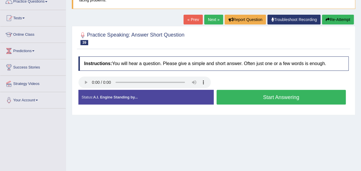
click at [226, 92] on button "Start Answering" at bounding box center [280, 97] width 129 height 15
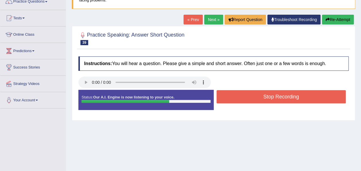
click at [226, 92] on button "Stop Recording" at bounding box center [280, 96] width 129 height 13
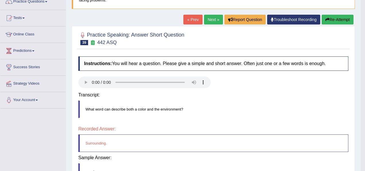
click at [226, 92] on div "Instructions: You will hear a question. Please give a simple and short answer. …" at bounding box center [213, 138] width 273 height 171
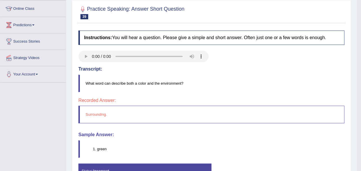
scroll to position [59, 0]
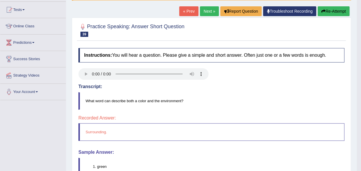
click at [206, 15] on link "Next »" at bounding box center [209, 11] width 19 height 10
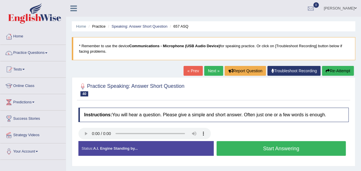
click at [240, 151] on button "Start Answering" at bounding box center [280, 148] width 129 height 15
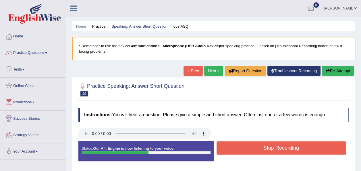
click at [240, 151] on button "Stop Recording" at bounding box center [280, 147] width 129 height 13
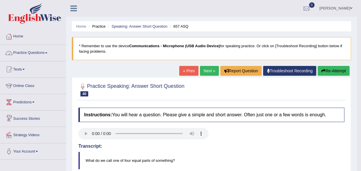
click at [50, 52] on link "Practice Questions" at bounding box center [32, 52] width 65 height 14
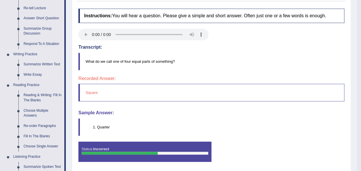
scroll to position [99, 0]
click at [45, 65] on link "Summarize Written Text" at bounding box center [42, 64] width 43 height 10
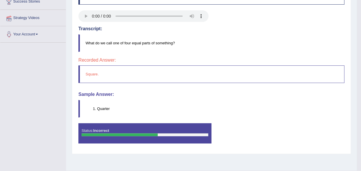
scroll to position [131, 0]
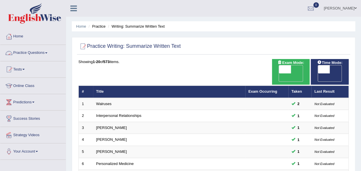
click at [44, 53] on link "Practice Questions" at bounding box center [32, 52] width 65 height 14
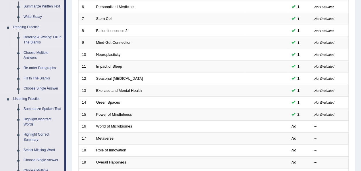
scroll to position [157, 0]
click at [38, 89] on link "Choose Single Answer" at bounding box center [42, 88] width 43 height 10
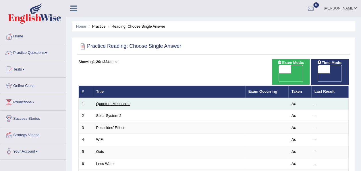
click at [114, 101] on link "Quantum Mechanics" at bounding box center [113, 103] width 34 height 4
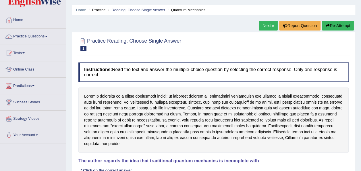
scroll to position [14, 0]
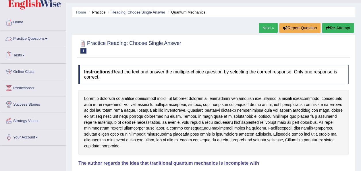
click at [45, 38] on link "Practice Questions" at bounding box center [32, 38] width 65 height 14
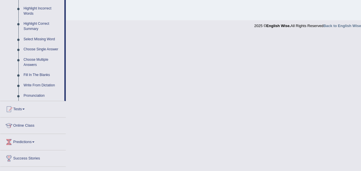
scroll to position [267, 0]
click at [32, 96] on link "Pronunciation" at bounding box center [42, 95] width 43 height 10
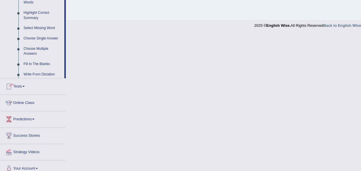
scroll to position [131, 0]
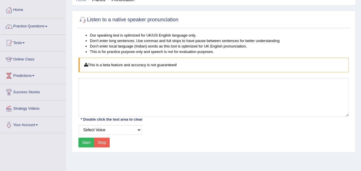
scroll to position [27, 0]
click at [139, 129] on select "Select Voice" at bounding box center [109, 129] width 63 height 10
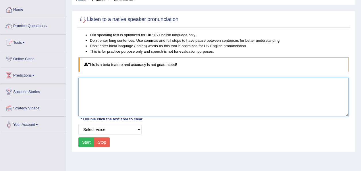
click at [173, 109] on textarea at bounding box center [213, 97] width 270 height 38
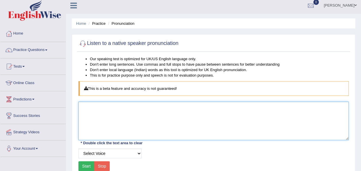
scroll to position [0, 0]
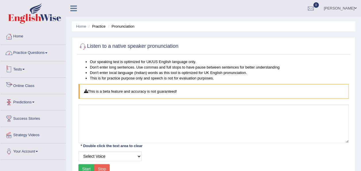
click at [50, 54] on link "Practice Questions" at bounding box center [32, 52] width 65 height 14
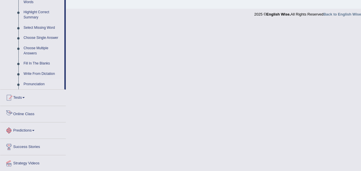
scroll to position [272, 0]
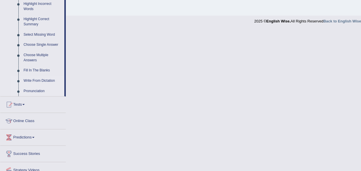
click at [27, 81] on link "Write From Dictation" at bounding box center [42, 80] width 43 height 10
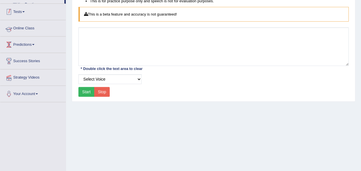
scroll to position [89, 0]
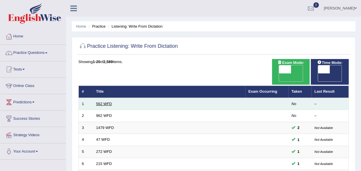
click at [104, 101] on link "562 WFD" at bounding box center [104, 103] width 16 height 4
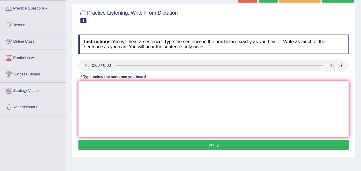
scroll to position [44, 0]
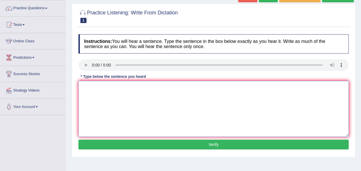
click at [120, 98] on textarea at bounding box center [213, 109] width 270 height 56
click at [135, 86] on textarea "The gap between the rich and poor does not decrease." at bounding box center [213, 109] width 270 height 56
type textarea "The gap between the rich and the poor does not decrease."
click at [218, 141] on button "Verify" at bounding box center [213, 144] width 270 height 10
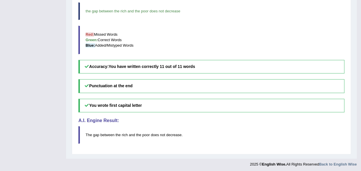
scroll to position [0, 0]
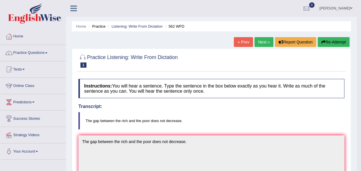
click at [260, 41] on link "Next »" at bounding box center [263, 42] width 19 height 10
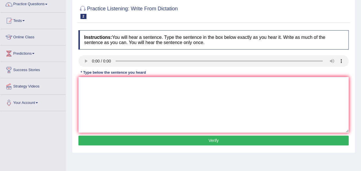
scroll to position [49, 0]
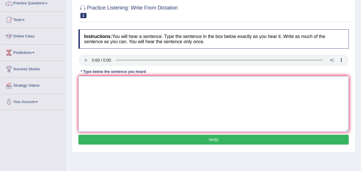
click at [111, 88] on textarea at bounding box center [213, 104] width 270 height 56
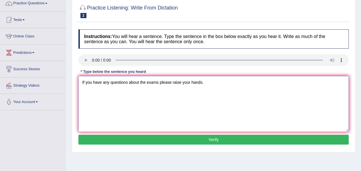
type textarea "If you have any questions about the exams please raise your hands."
click at [227, 140] on button "Verify" at bounding box center [213, 139] width 270 height 10
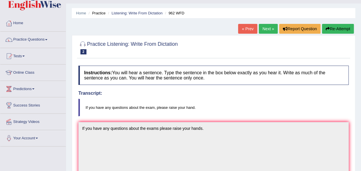
scroll to position [13, 0]
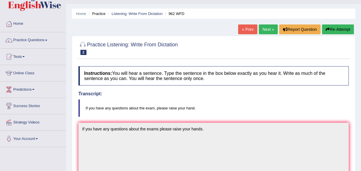
click at [264, 28] on link "Next »" at bounding box center [268, 29] width 19 height 10
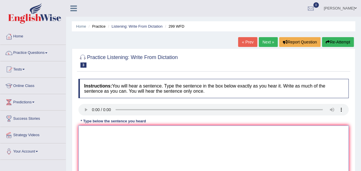
click at [110, 141] on textarea at bounding box center [213, 153] width 270 height 56
click at [104, 131] on textarea "Student replesentatives will visit the classroom with voting forms." at bounding box center [213, 153] width 270 height 56
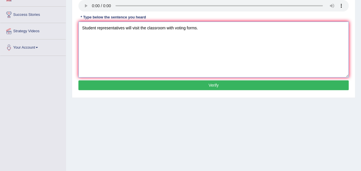
scroll to position [104, 0]
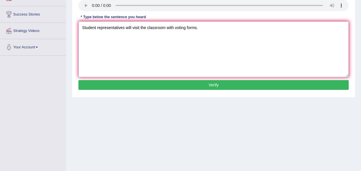
type textarea "Student representatives will visit the classroom with voting forms."
click at [210, 84] on button "Verify" at bounding box center [213, 85] width 270 height 10
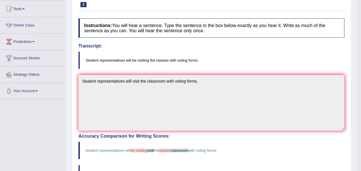
scroll to position [0, 0]
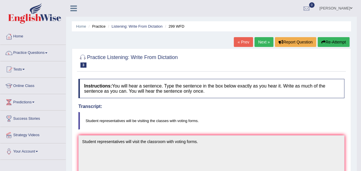
click at [264, 43] on link "Next »" at bounding box center [263, 42] width 19 height 10
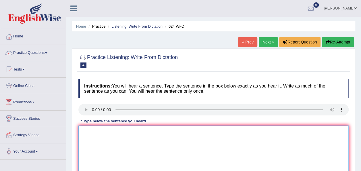
click at [99, 133] on textarea at bounding box center [213, 153] width 270 height 56
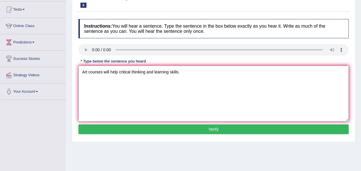
scroll to position [61, 0]
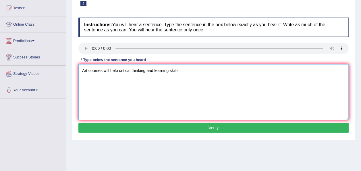
type textarea "Art courses will help critical thinking and learning skills."
click at [185, 128] on button "Verify" at bounding box center [213, 128] width 270 height 10
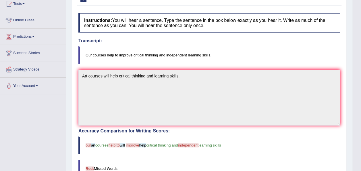
scroll to position [0, 0]
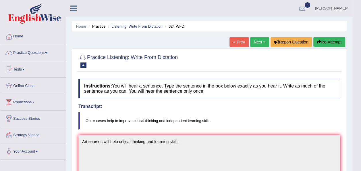
click at [255, 44] on link "Next »" at bounding box center [259, 42] width 19 height 10
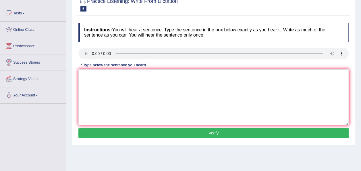
click at [86, 54] on audio at bounding box center [213, 53] width 270 height 11
click at [103, 79] on textarea at bounding box center [213, 97] width 270 height 56
type textarea "We are able to work in a team."
click at [215, 134] on button "Verify" at bounding box center [213, 133] width 270 height 10
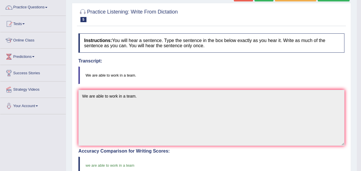
scroll to position [3, 0]
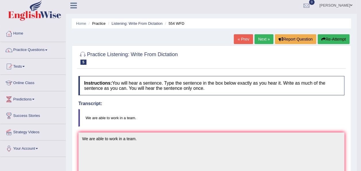
click at [261, 44] on div "« Prev Next » Report Question Re-Attempt" at bounding box center [292, 39] width 117 height 11
click at [261, 39] on link "Next »" at bounding box center [263, 39] width 19 height 10
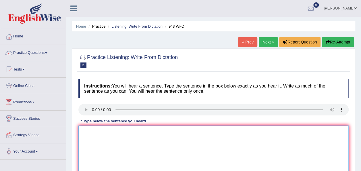
click at [102, 135] on textarea at bounding box center [213, 153] width 270 height 56
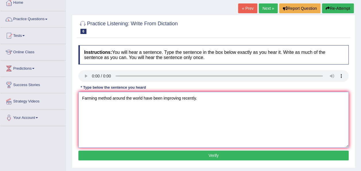
scroll to position [34, 0]
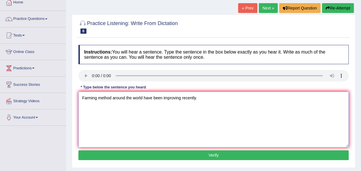
type textarea "Farming method around the world have been improving recently."
click at [211, 157] on button "Verify" at bounding box center [213, 155] width 270 height 10
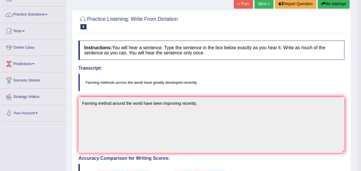
scroll to position [9, 0]
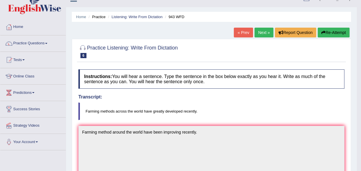
click at [264, 32] on link "Next »" at bounding box center [263, 33] width 19 height 10
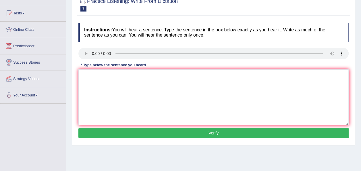
scroll to position [57, 0]
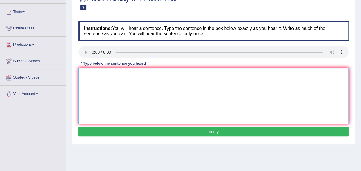
click at [111, 83] on textarea at bounding box center [213, 96] width 270 height 56
type textarea "Important details from the argument are missing in the summary."
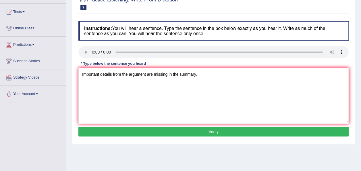
click at [191, 130] on button "Verify" at bounding box center [213, 131] width 270 height 10
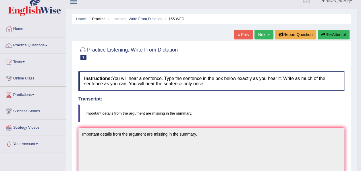
scroll to position [1, 0]
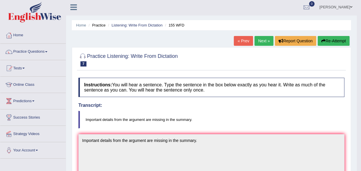
click at [262, 40] on link "Next »" at bounding box center [263, 41] width 19 height 10
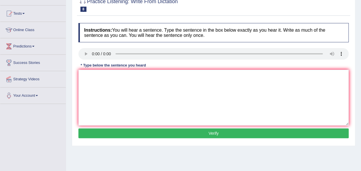
scroll to position [56, 0]
click at [91, 79] on textarea at bounding box center [213, 97] width 270 height 56
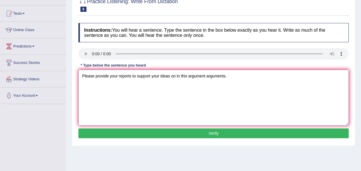
click at [131, 76] on textarea "Please provide your reports to support your ideas on in this argument arguments." at bounding box center [213, 97] width 270 height 56
click at [181, 76] on textarea "Please provide your report reports to support your ideas on in this argument ar…" at bounding box center [213, 97] width 270 height 56
type textarea "Please provide your report reports to support your idea ideas on in this argume…"
click at [220, 132] on button "Verify" at bounding box center [213, 133] width 270 height 10
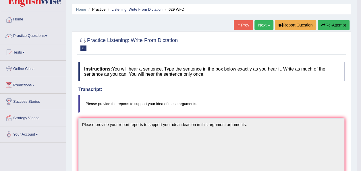
scroll to position [17, 0]
click at [265, 27] on link "Next »" at bounding box center [263, 25] width 19 height 10
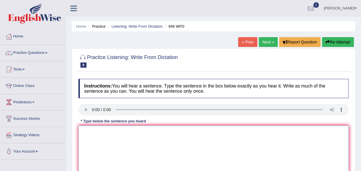
click at [111, 140] on textarea at bounding box center [213, 153] width 270 height 56
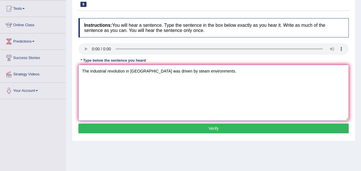
scroll to position [61, 0]
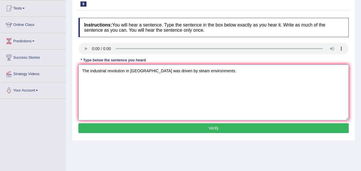
type textarea "The industrial revolution in Europe was driven by steam environments."
click at [192, 129] on button "Verify" at bounding box center [213, 128] width 270 height 10
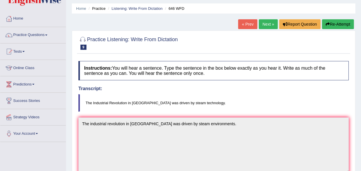
scroll to position [11, 0]
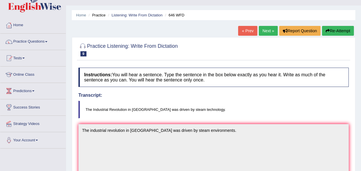
click at [266, 28] on link "Next »" at bounding box center [268, 31] width 19 height 10
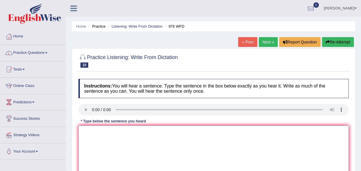
click at [105, 133] on textarea at bounding box center [213, 153] width 270 height 56
click at [177, 132] on textarea "The study of the economy is a tricky subject in researrch." at bounding box center [213, 153] width 270 height 56
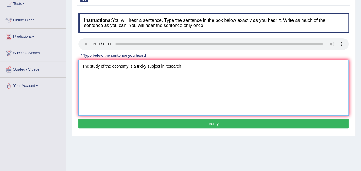
scroll to position [66, 0]
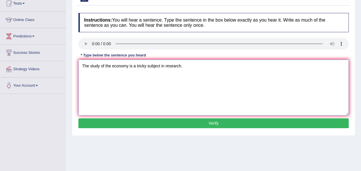
type textarea "The study of the economy is a tricky subject in research."
click at [223, 126] on button "Verify" at bounding box center [213, 123] width 270 height 10
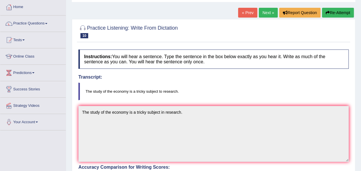
scroll to position [25, 0]
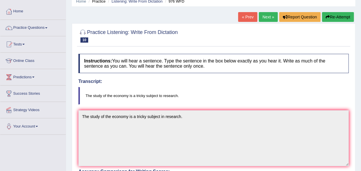
click at [266, 16] on link "Next »" at bounding box center [268, 17] width 19 height 10
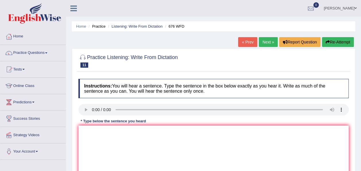
scroll to position [46, 0]
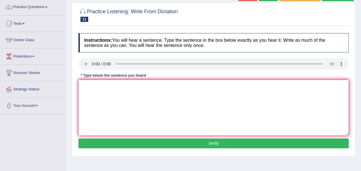
click at [133, 96] on textarea at bounding box center [213, 108] width 270 height 56
type textarea "Universities needs to secure grants to the research subjects."
click at [175, 146] on button "Verify" at bounding box center [213, 143] width 270 height 10
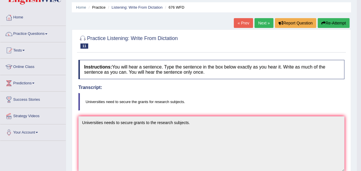
scroll to position [11, 0]
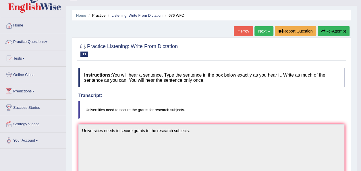
click at [264, 31] on link "Next »" at bounding box center [263, 31] width 19 height 10
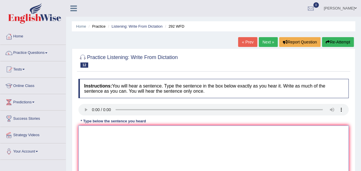
click at [97, 144] on textarea at bounding box center [213, 153] width 270 height 56
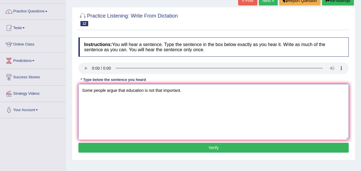
scroll to position [42, 0]
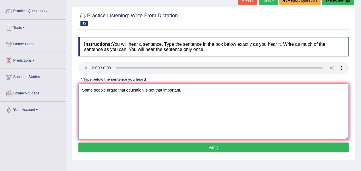
type textarea "Some people argue that education is not that important."
click at [177, 142] on button "Verify" at bounding box center [213, 147] width 270 height 10
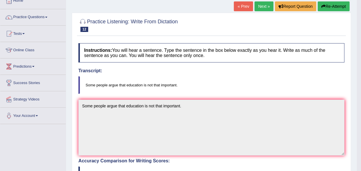
scroll to position [34, 0]
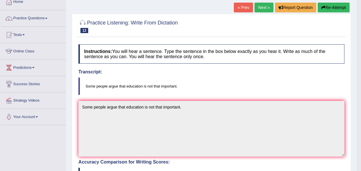
click at [263, 5] on link "Next »" at bounding box center [263, 8] width 19 height 10
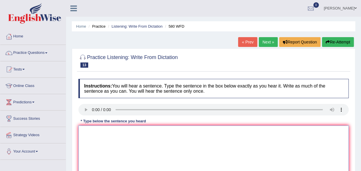
click at [100, 135] on textarea at bounding box center [213, 153] width 270 height 56
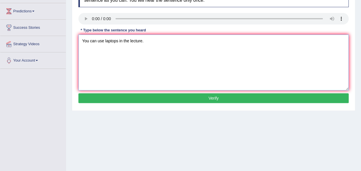
scroll to position [92, 0]
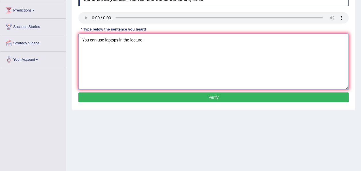
type textarea "You can use laptops in the lecture."
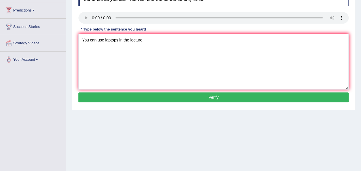
click at [191, 92] on button "Verify" at bounding box center [213, 97] width 270 height 10
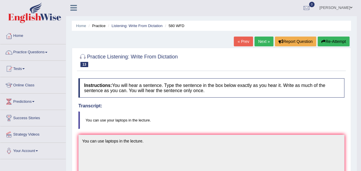
scroll to position [0, 0]
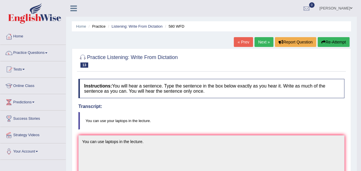
click at [264, 40] on link "Next »" at bounding box center [263, 42] width 19 height 10
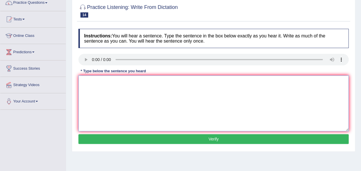
click at [117, 89] on textarea at bounding box center [213, 103] width 270 height 56
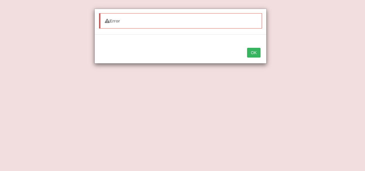
type textarea "Check your websites if you are looking for this candid textbooks."
click at [251, 56] on button "OK" at bounding box center [253, 53] width 13 height 10
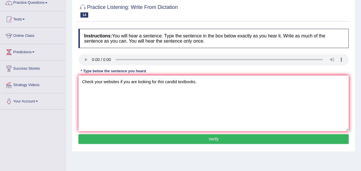
click at [210, 138] on button "Verify" at bounding box center [213, 139] width 270 height 10
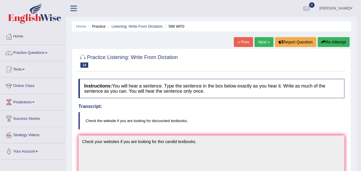
click at [261, 42] on link "Next »" at bounding box center [263, 42] width 19 height 10
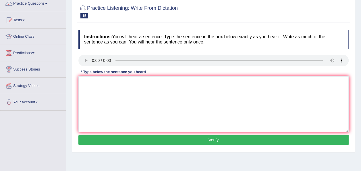
scroll to position [49, 0]
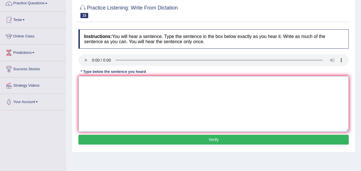
click at [105, 88] on textarea at bounding box center [213, 104] width 270 height 56
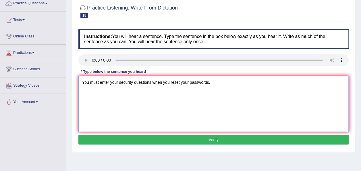
type textarea "You must enter your security questions when you reset your passwords."
click at [197, 135] on button "Verify" at bounding box center [213, 139] width 270 height 10
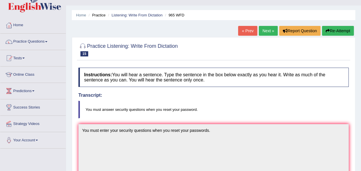
scroll to position [0, 0]
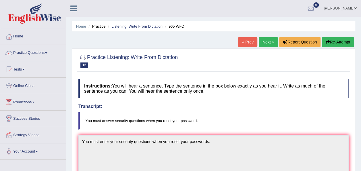
click at [267, 40] on link "Next »" at bounding box center [268, 42] width 19 height 10
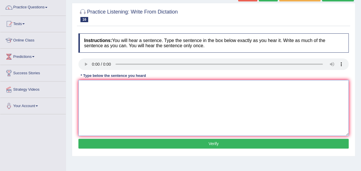
click at [115, 89] on textarea at bounding box center [213, 108] width 270 height 56
type textarea "S"
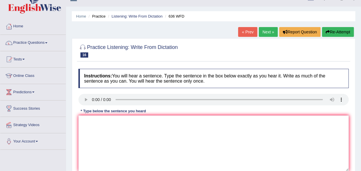
scroll to position [9, 0]
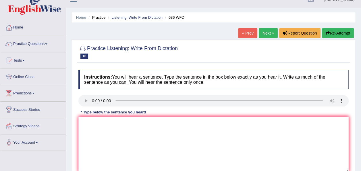
click at [266, 35] on link "Next »" at bounding box center [268, 33] width 19 height 10
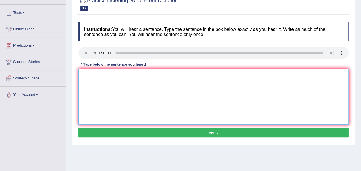
click at [103, 74] on textarea at bounding box center [213, 97] width 270 height 56
click at [126, 76] on textarea "Read the students" at bounding box center [213, 97] width 270 height 56
click at [183, 77] on textarea "Read the students safety instructions before using" at bounding box center [213, 97] width 270 height 56
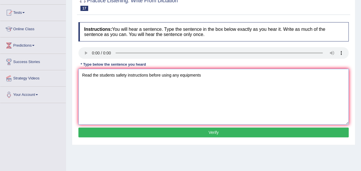
click at [208, 77] on textarea "Read the students safety instructions before using any equipments" at bounding box center [213, 97] width 270 height 56
type textarea "Read the students safety instructions before using any equipments in the worksh…"
click at [192, 129] on button "Verify" at bounding box center [213, 132] width 270 height 10
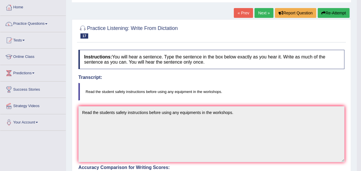
scroll to position [28, 0]
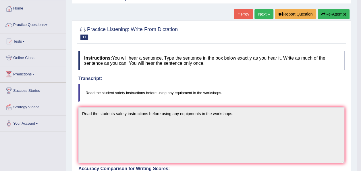
click at [265, 13] on link "Next »" at bounding box center [263, 14] width 19 height 10
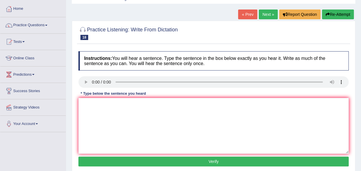
scroll to position [29, 0]
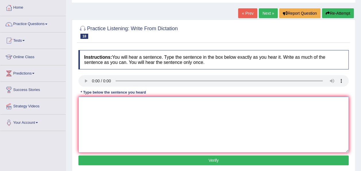
click at [104, 110] on textarea at bounding box center [213, 124] width 270 height 56
click at [108, 109] on textarea at bounding box center [213, 124] width 270 height 56
type textarea "a"
click at [117, 105] on textarea "study appers" at bounding box center [213, 124] width 270 height 56
click at [139, 103] on textarea "study appears to be base" at bounding box center [213, 124] width 270 height 56
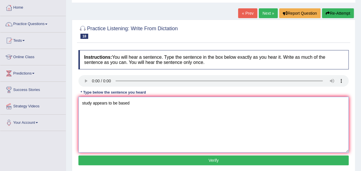
click at [139, 105] on textarea "study appears to be based" at bounding box center [213, 124] width 270 height 56
click at [163, 107] on textarea "study appears to be based on the" at bounding box center [213, 124] width 270 height 56
type textarea "study appears to be based on the fast permits"
click at [208, 164] on div "Instructions: You will hear a sentence. Type the sentence in the box below exac…" at bounding box center [213, 108] width 273 height 122
click at [207, 161] on button "Verify" at bounding box center [213, 160] width 270 height 10
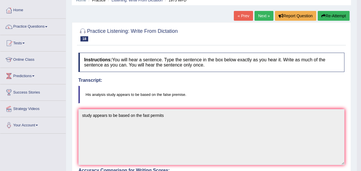
scroll to position [22, 0]
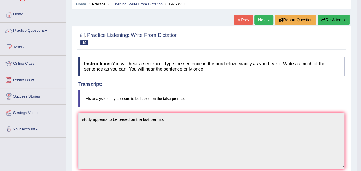
click at [261, 22] on link "Next »" at bounding box center [263, 20] width 19 height 10
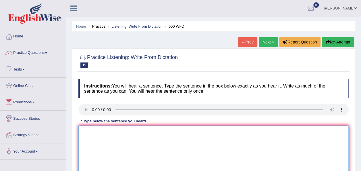
click at [104, 135] on textarea at bounding box center [213, 153] width 270 height 56
click at [95, 133] on textarea at bounding box center [213, 153] width 270 height 56
click at [143, 133] on textarea "Continuing students must" at bounding box center [213, 153] width 270 height 56
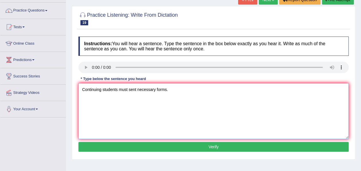
scroll to position [44, 0]
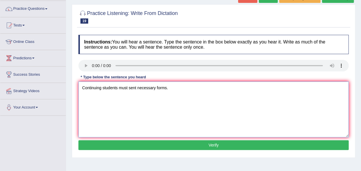
type textarea "Continuing students must sent necessary forms."
click at [227, 149] on div "Instructions: You will hear a sentence. Type the sentence in the box below exac…" at bounding box center [213, 93] width 273 height 122
click at [222, 145] on button "Verify" at bounding box center [213, 145] width 270 height 10
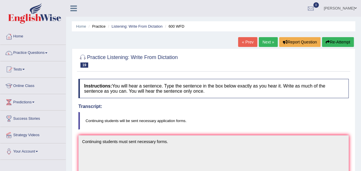
scroll to position [0, 0]
click at [269, 42] on link "Next »" at bounding box center [268, 42] width 19 height 10
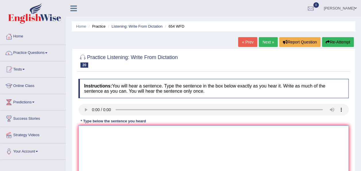
click at [103, 136] on textarea at bounding box center [213, 153] width 270 height 56
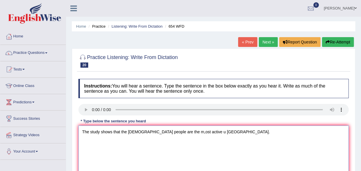
click at [146, 133] on textarea "The study shows that the [DEMOGRAPHIC_DATA] people are the m,ost active u [GEOG…" at bounding box center [213, 153] width 270 height 56
click at [178, 131] on textarea "The study shows that the [DEMOGRAPHIC_DATA] people are the m,ost active u [GEOG…" at bounding box center [213, 153] width 270 height 56
click at [197, 132] on textarea "The study shows that the Hongkong people are the most active u [GEOGRAPHIC_DATA…" at bounding box center [213, 153] width 270 height 56
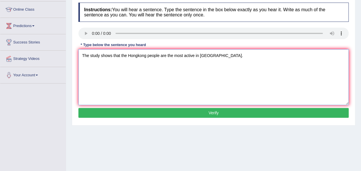
scroll to position [77, 0]
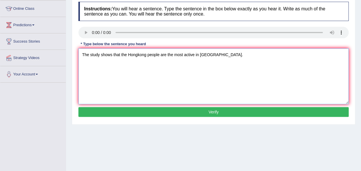
type textarea "The study shows that the Hongkong people are the most active in [GEOGRAPHIC_DAT…"
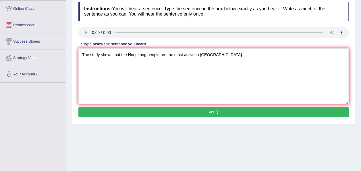
click at [218, 111] on button "Verify" at bounding box center [213, 112] width 270 height 10
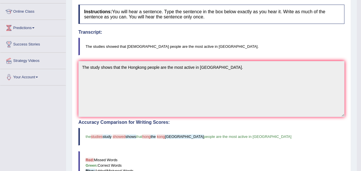
scroll to position [19, 0]
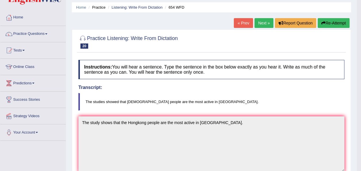
click at [264, 18] on link "Next »" at bounding box center [263, 23] width 19 height 10
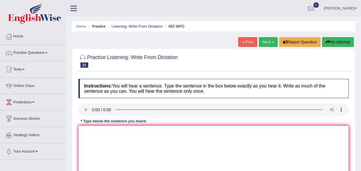
click at [141, 143] on textarea at bounding box center [213, 153] width 270 height 56
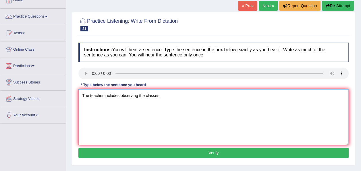
scroll to position [37, 0]
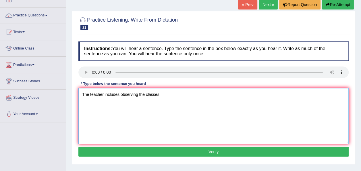
type textarea "The teacher includes observing the classes."
click at [191, 150] on button "Verify" at bounding box center [213, 151] width 270 height 10
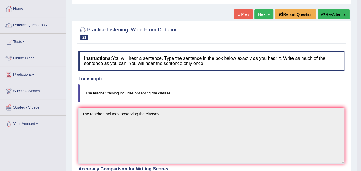
scroll to position [25, 0]
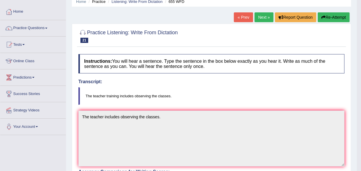
click at [263, 17] on link "Next »" at bounding box center [263, 17] width 19 height 10
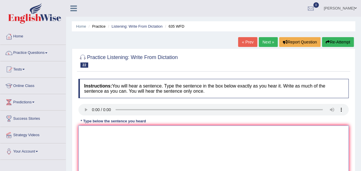
click at [94, 141] on textarea at bounding box center [213, 153] width 270 height 56
click at [155, 130] on textarea "The science library is currently located in first floor of the library." at bounding box center [213, 153] width 270 height 56
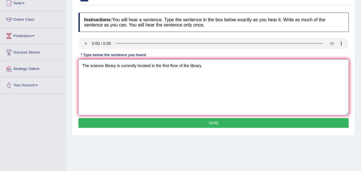
scroll to position [67, 0]
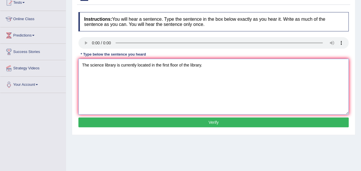
type textarea "The science library is currently located in the first floor of the library."
click at [196, 123] on button "Verify" at bounding box center [213, 122] width 270 height 10
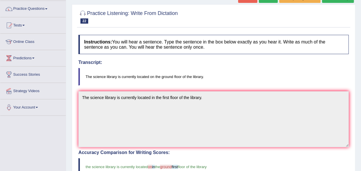
scroll to position [0, 0]
